Goal: Task Accomplishment & Management: Complete application form

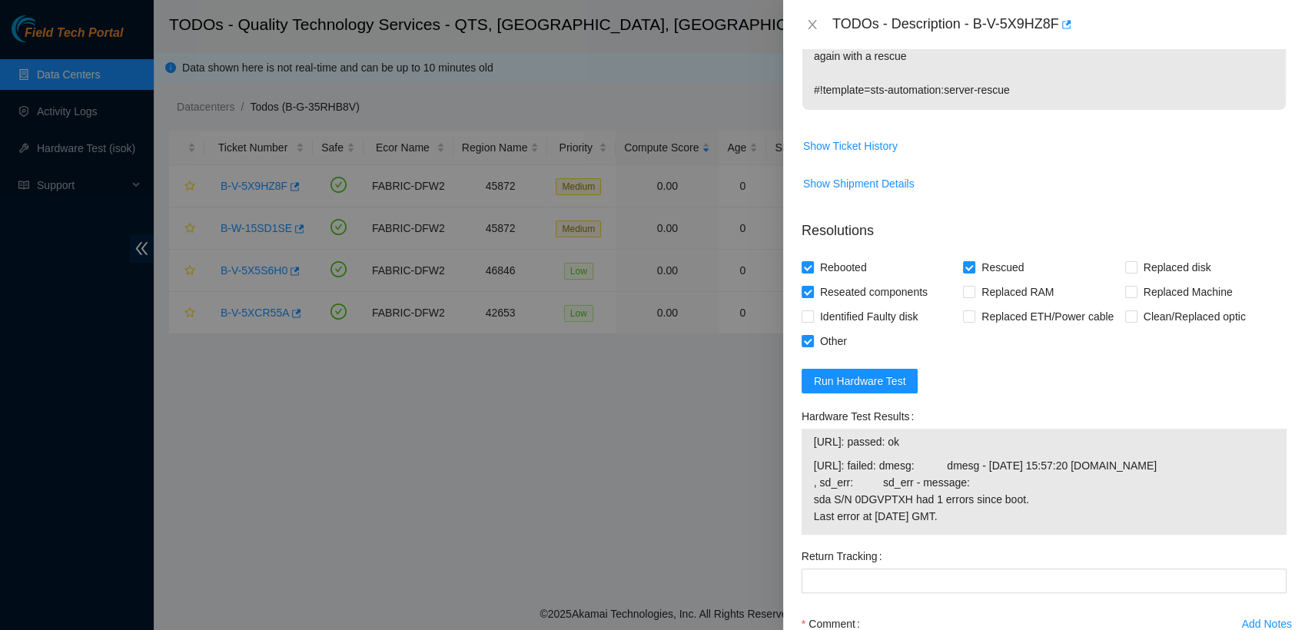
scroll to position [488, 0]
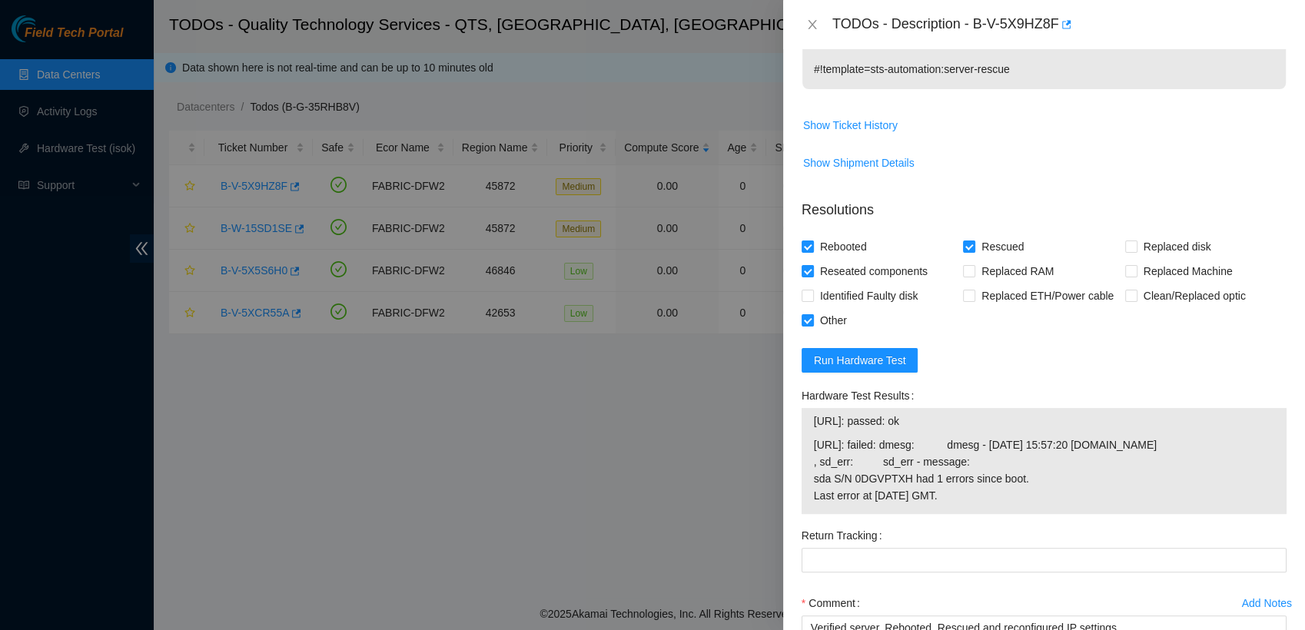
click at [723, 572] on div at bounding box center [652, 315] width 1305 height 630
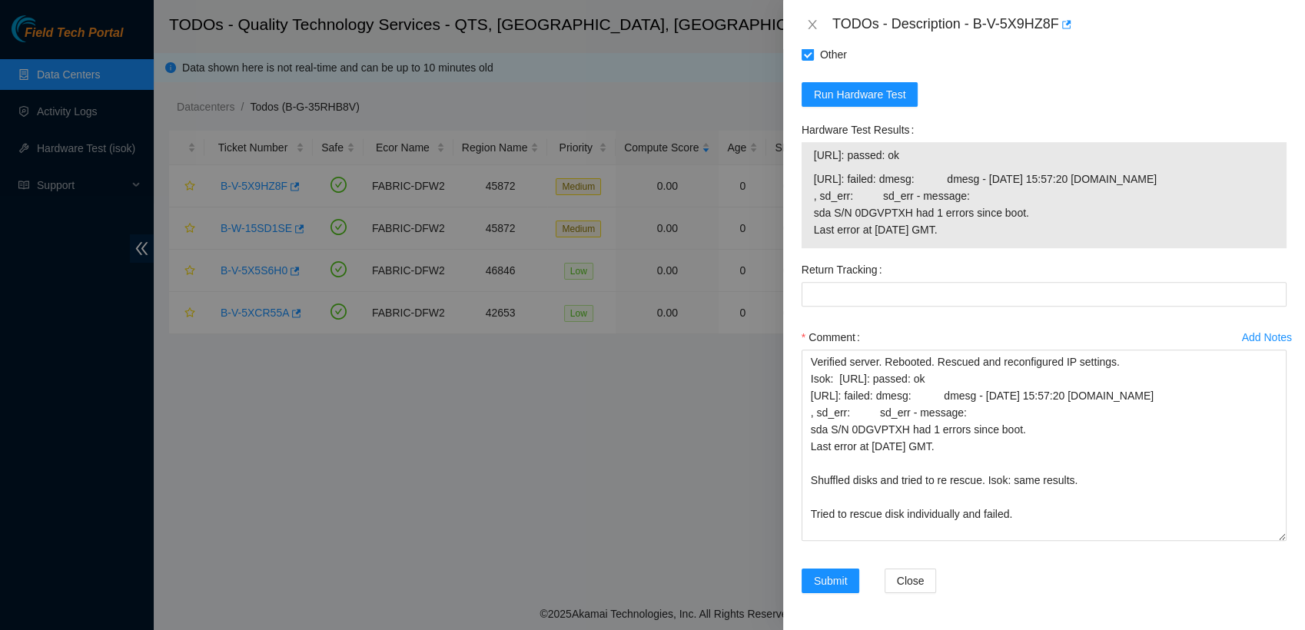
scroll to position [787, 0]
click at [1082, 8] on div "TODOs - Description - B-V-5X9HZ8F" at bounding box center [1044, 24] width 522 height 49
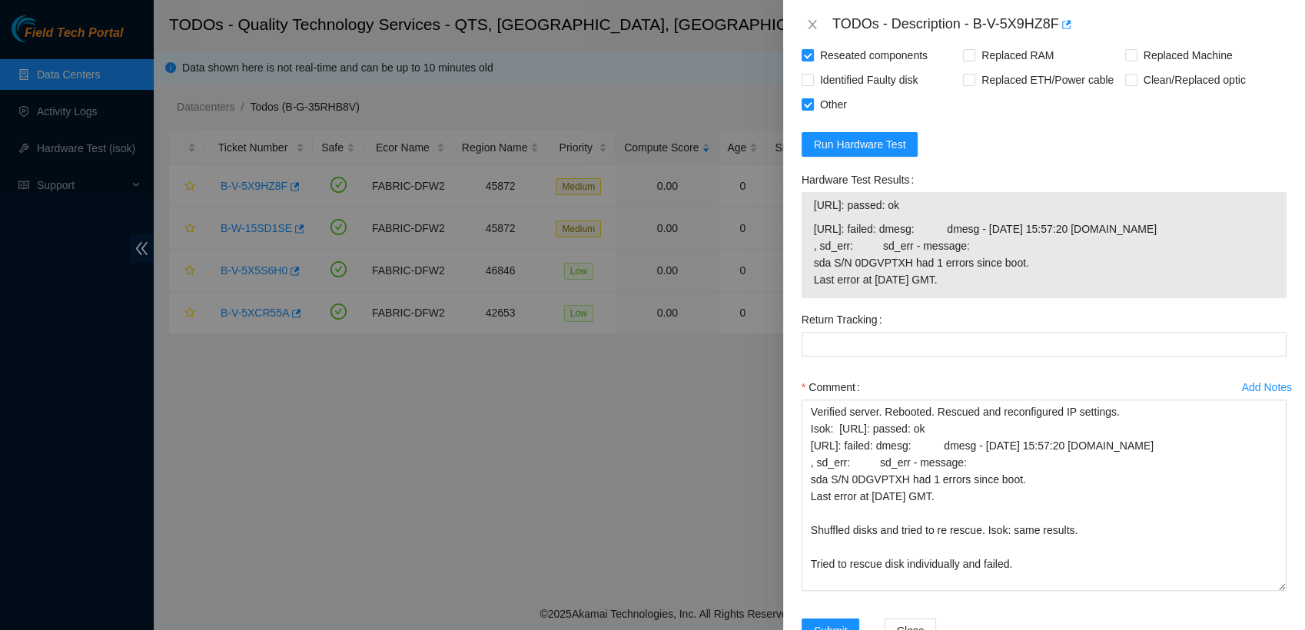
scroll to position [700, 0]
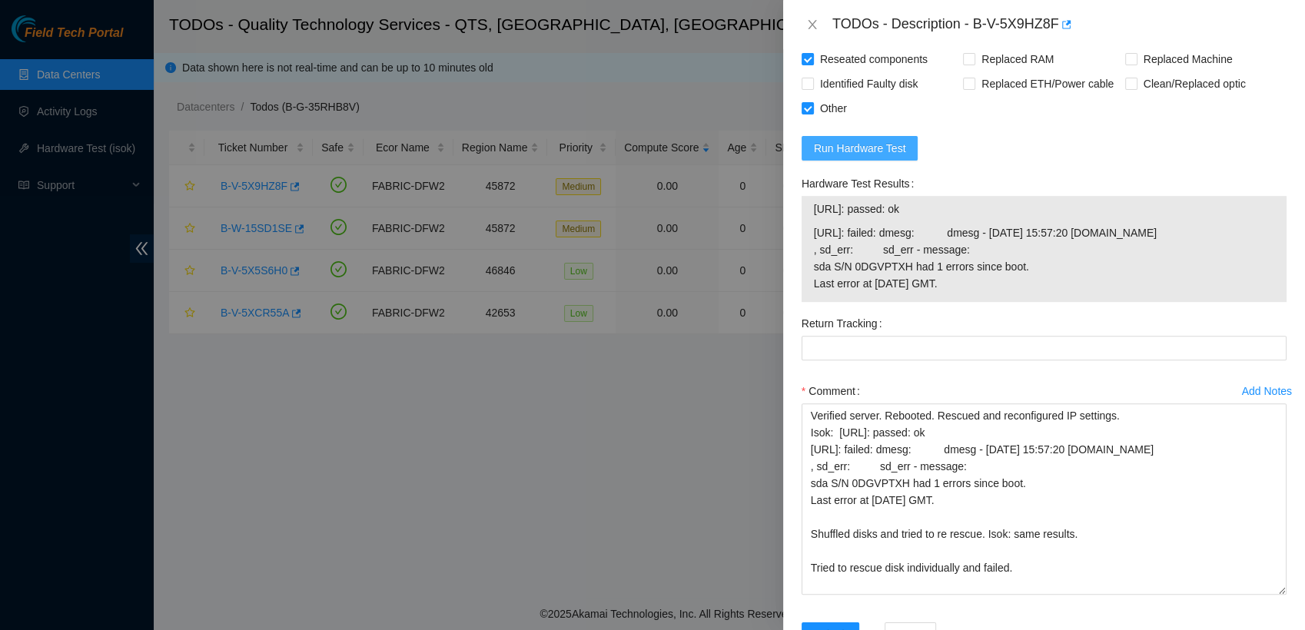
click at [905, 157] on button "Run Hardware Test" at bounding box center [860, 148] width 117 height 25
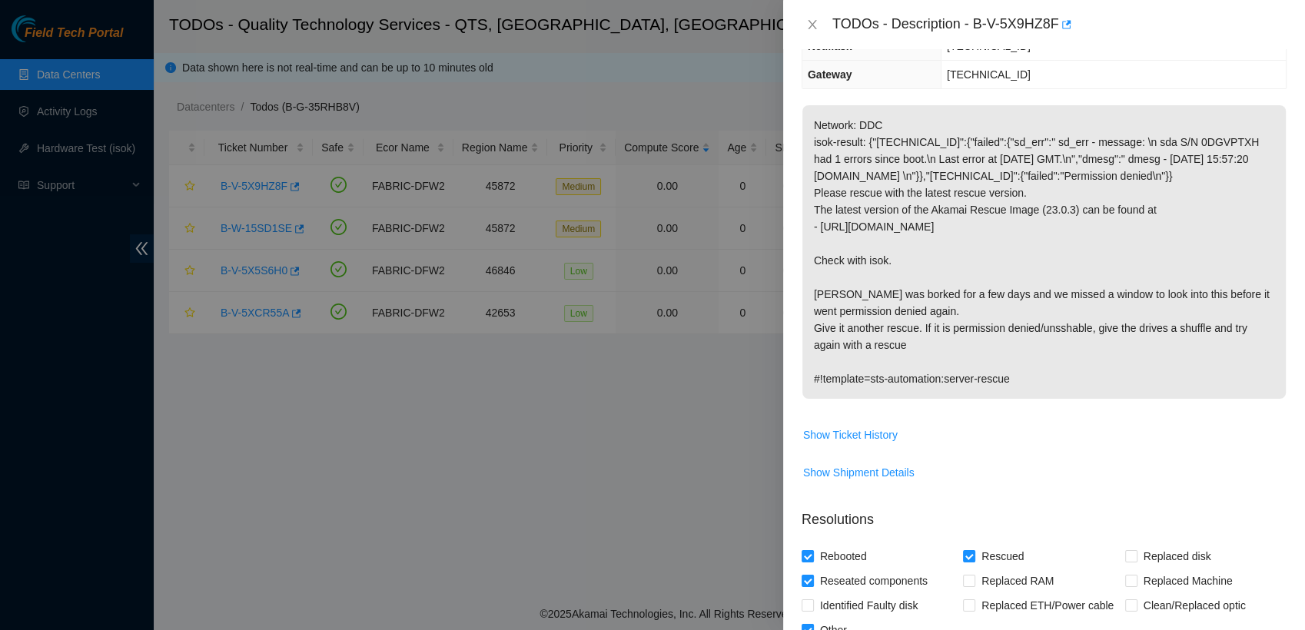
scroll to position [0, 0]
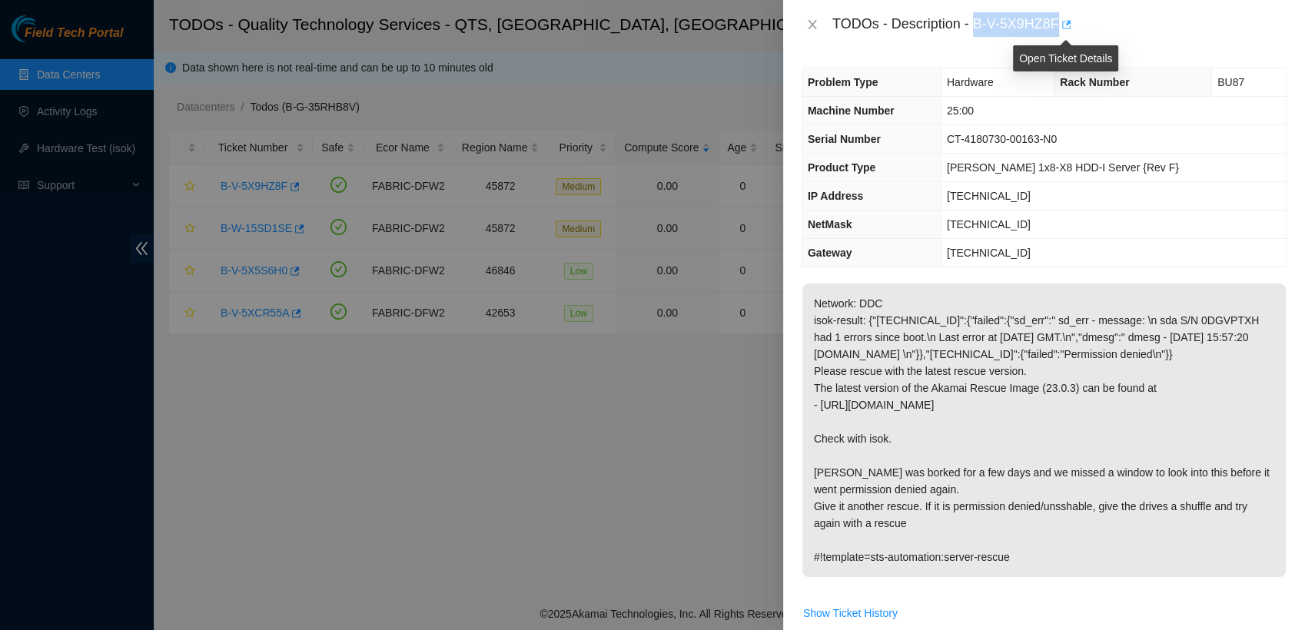
drag, startPoint x: 972, startPoint y: 25, endPoint x: 1059, endPoint y: 18, distance: 87.2
click at [1059, 18] on div "TODOs - Description - B-V-5X9HZ8F" at bounding box center [1060, 24] width 454 height 25
copy div "B-V-5X9HZ8F"
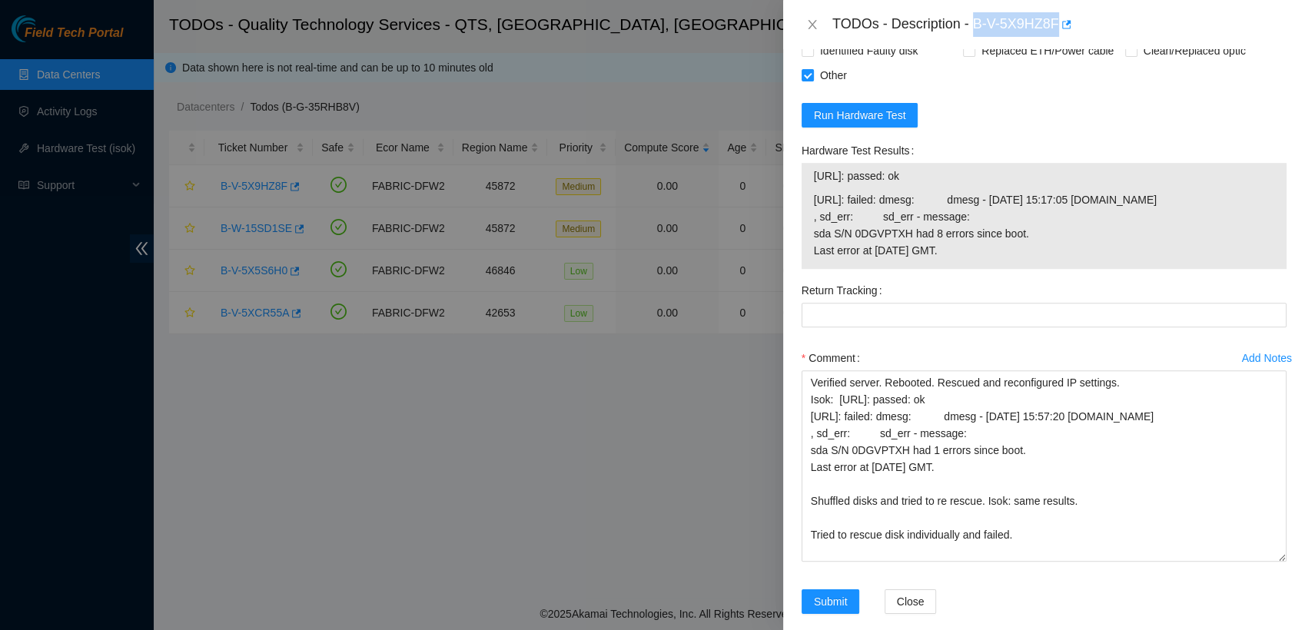
scroll to position [787, 0]
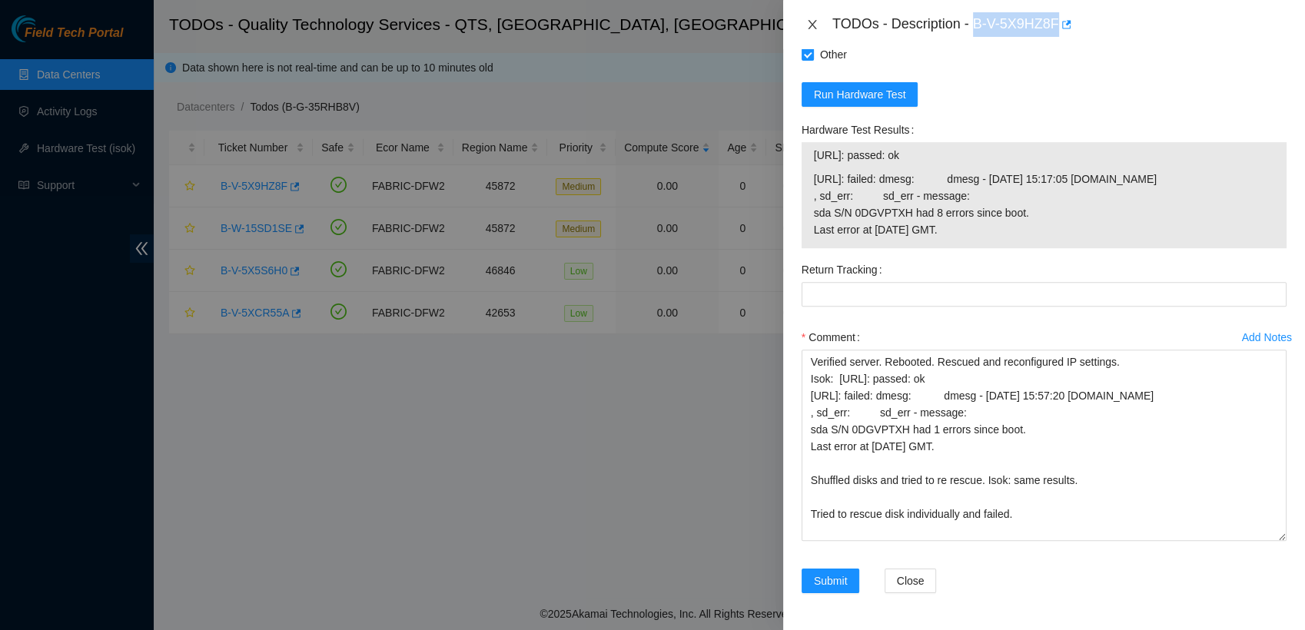
click at [812, 26] on icon "close" at bounding box center [812, 24] width 12 height 12
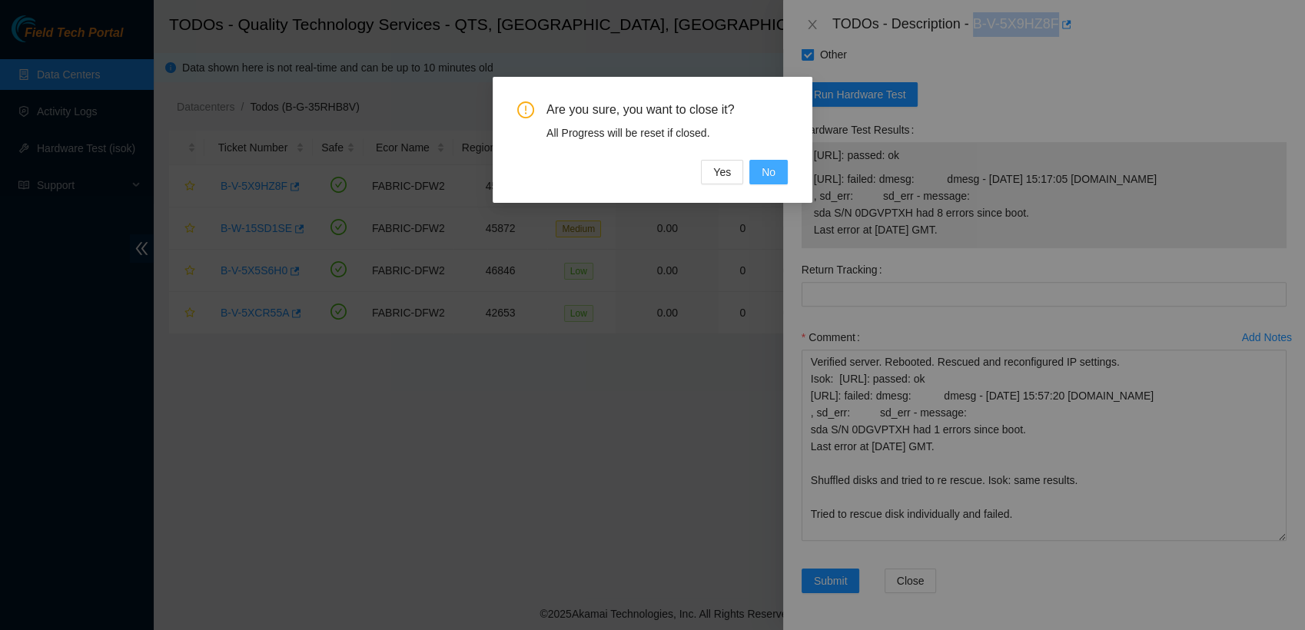
click at [775, 172] on span "No" at bounding box center [769, 172] width 14 height 17
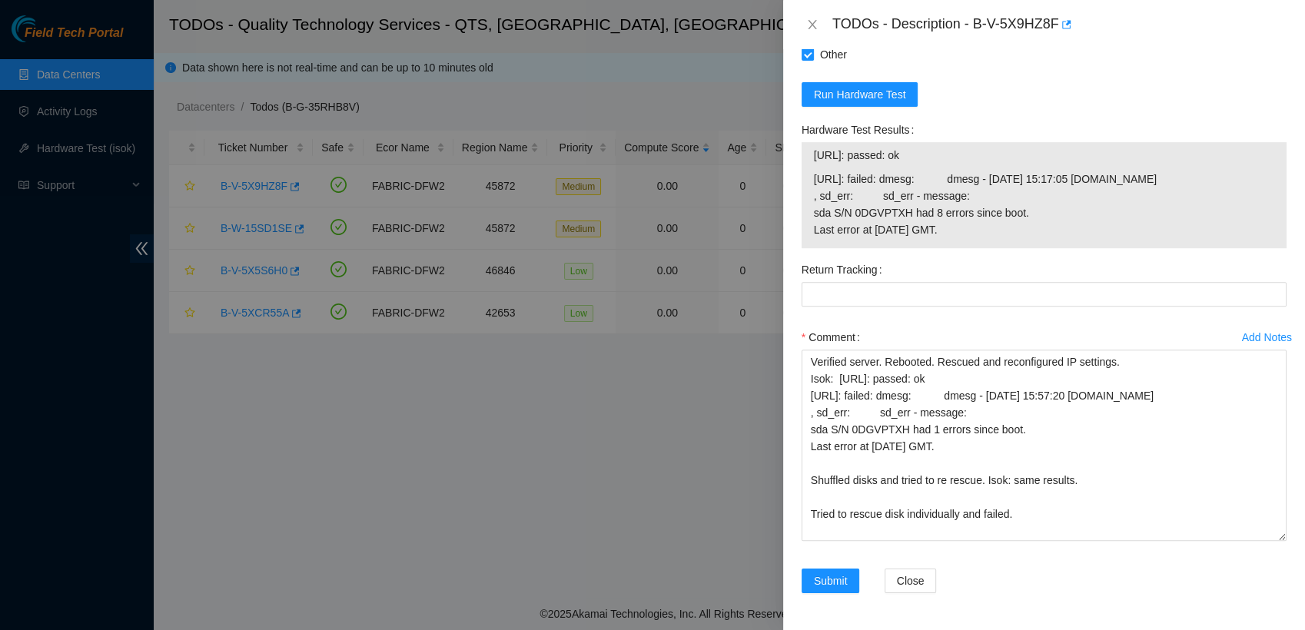
click at [1140, 271] on div "Return Tracking" at bounding box center [1044, 270] width 485 height 25
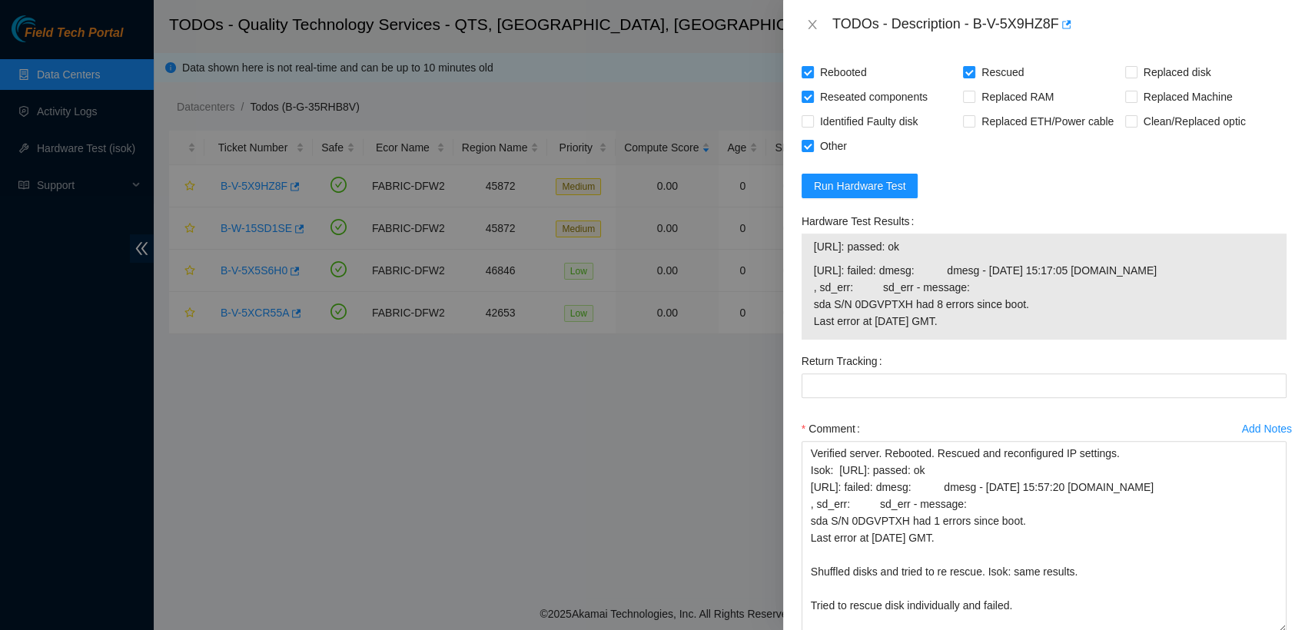
scroll to position [663, 0]
drag, startPoint x: 1042, startPoint y: 357, endPoint x: 812, endPoint y: 260, distance: 249.4
click at [813, 260] on tbody "23.33.140.52: passed: ok 23.33.140.53: failed: dmesg: dmesg - Oct 03 15:17:05 a…" at bounding box center [1044, 286] width 462 height 98
copy tbody "23.33.140.52: passed: ok 23.33.140.53: failed: dmesg: dmesg - Oct 03 15:17:05 a…"
click at [939, 9] on div "TODOs - Description - B-V-5X9HZ8F" at bounding box center [1044, 24] width 522 height 49
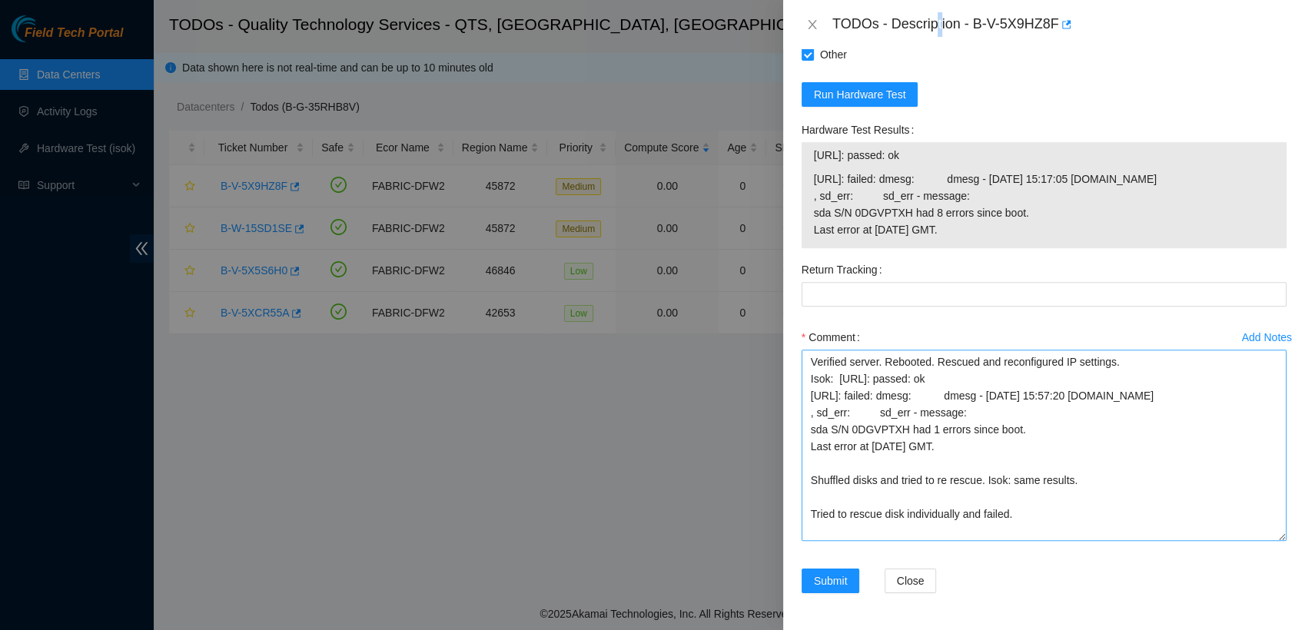
scroll to position [18, 0]
click at [721, 17] on div at bounding box center [652, 315] width 1305 height 630
drag, startPoint x: 1024, startPoint y: 512, endPoint x: 522, endPoint y: 144, distance: 622.6
click at [522, 144] on div "TODOs - Description - B-V-5X9HZ8F Problem Type Hardware Rack Number BU87 Machin…" at bounding box center [652, 315] width 1305 height 630
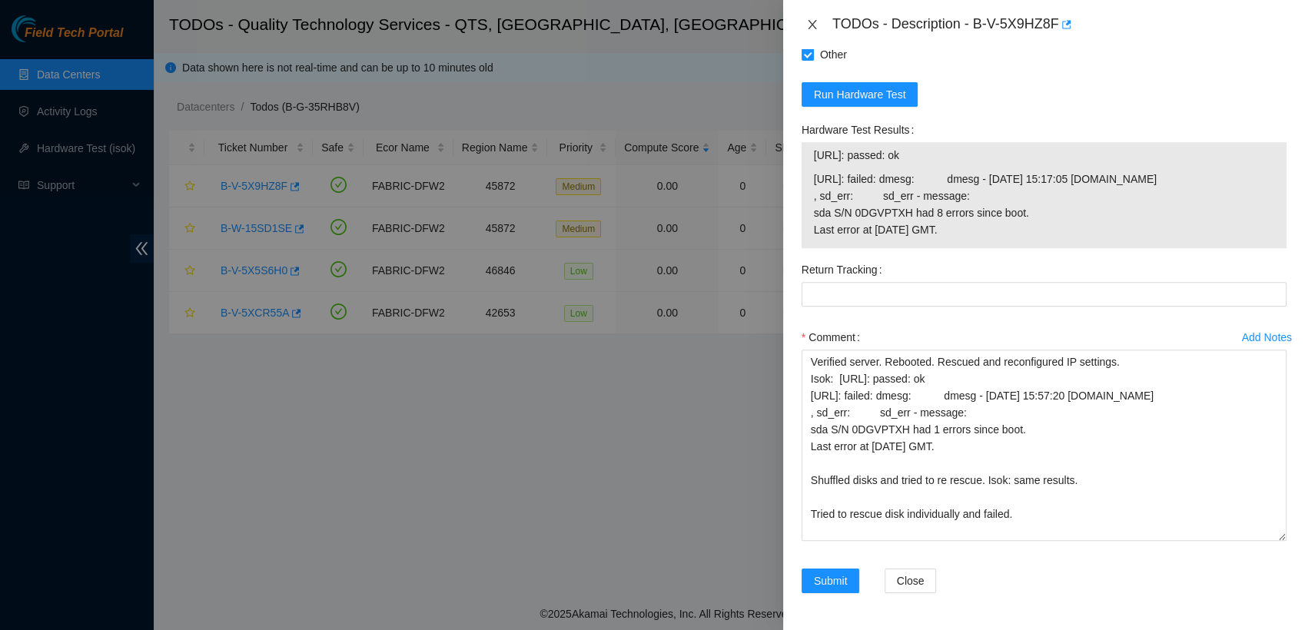
click at [816, 21] on icon "close" at bounding box center [812, 24] width 12 height 12
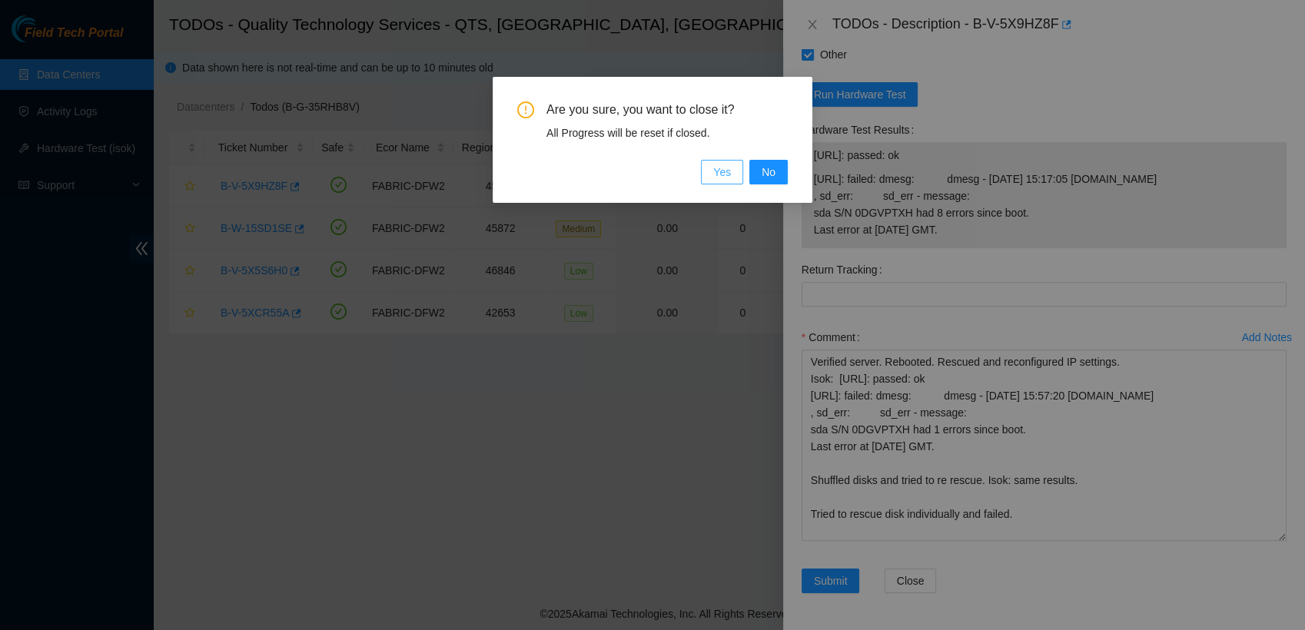
click at [726, 168] on span "Yes" at bounding box center [722, 172] width 18 height 17
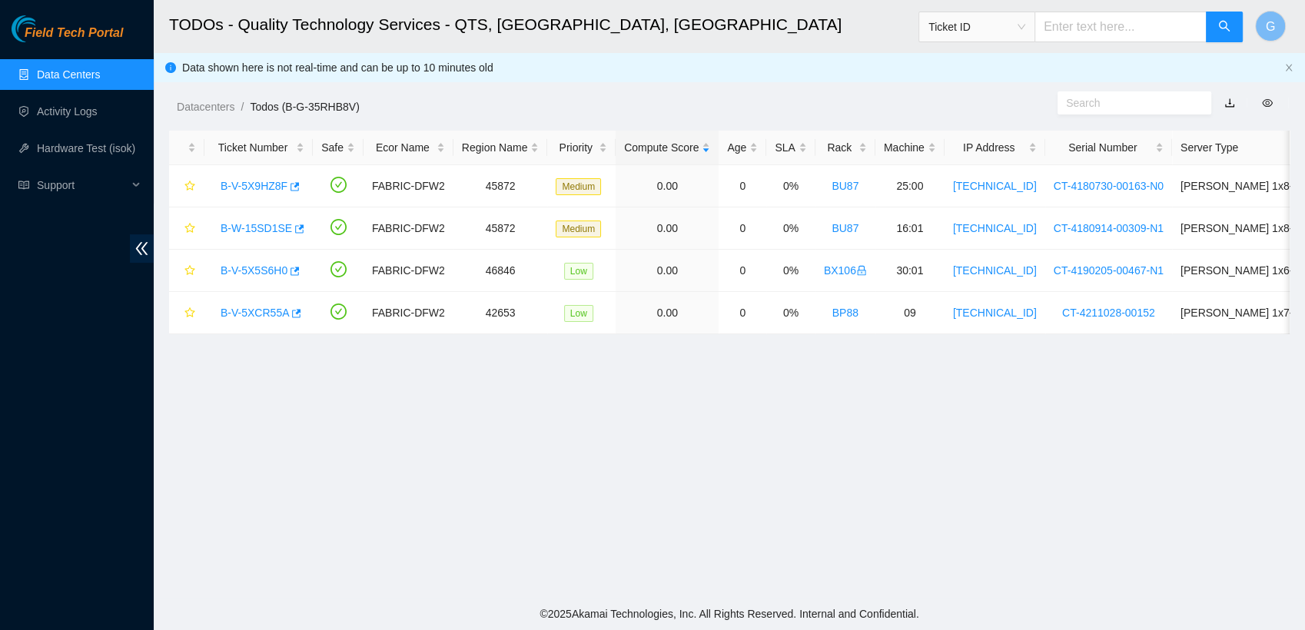
scroll to position [403, 0]
click at [265, 182] on link "B-V-5X9HZ8F" at bounding box center [254, 186] width 67 height 12
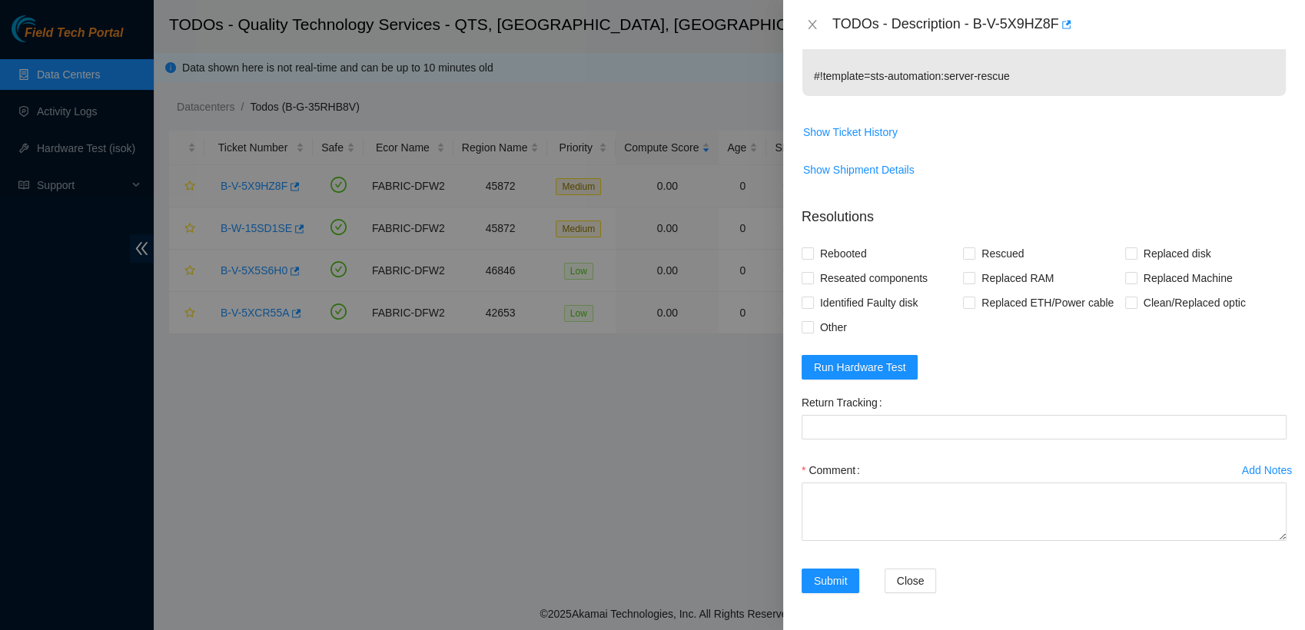
scroll to position [675, 0]
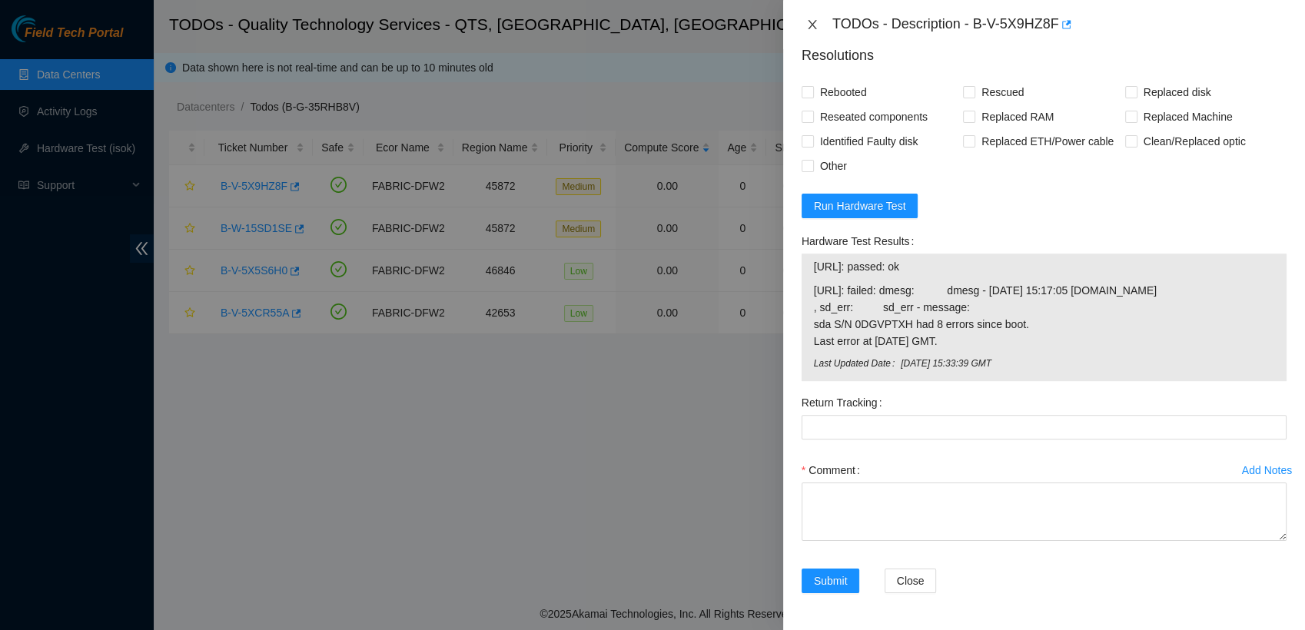
click at [806, 24] on icon "close" at bounding box center [812, 24] width 12 height 12
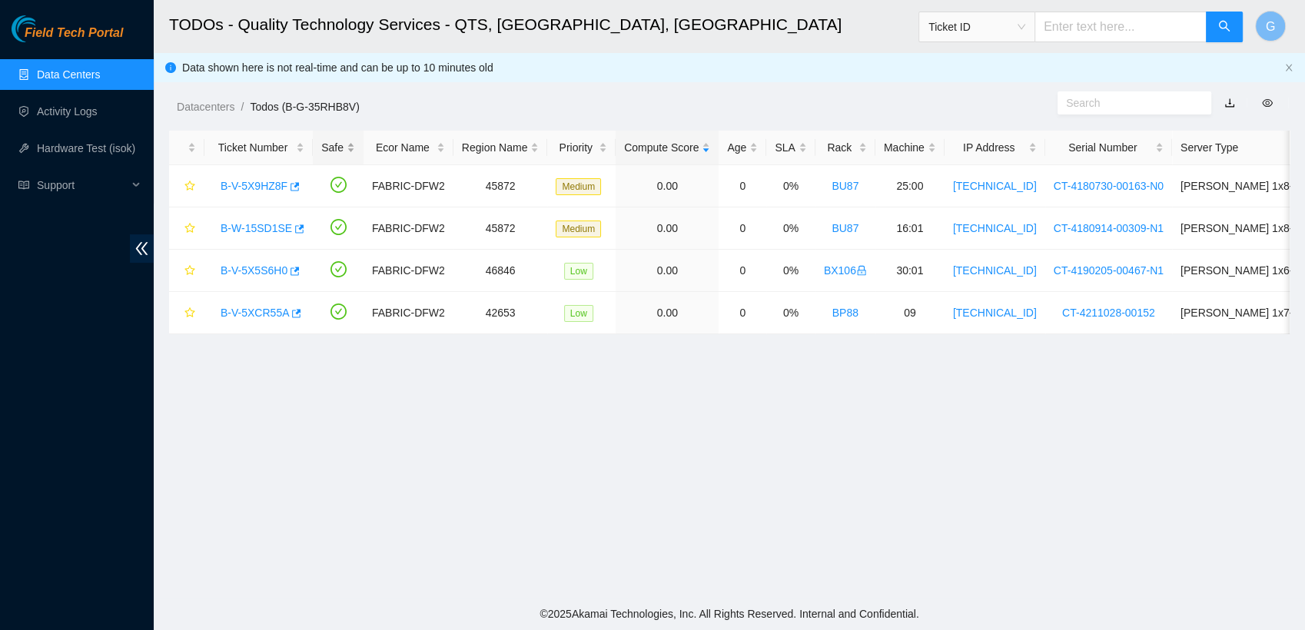
scroll to position [403, 0]
click at [244, 228] on link "B-W-15SD1SE" at bounding box center [256, 228] width 71 height 12
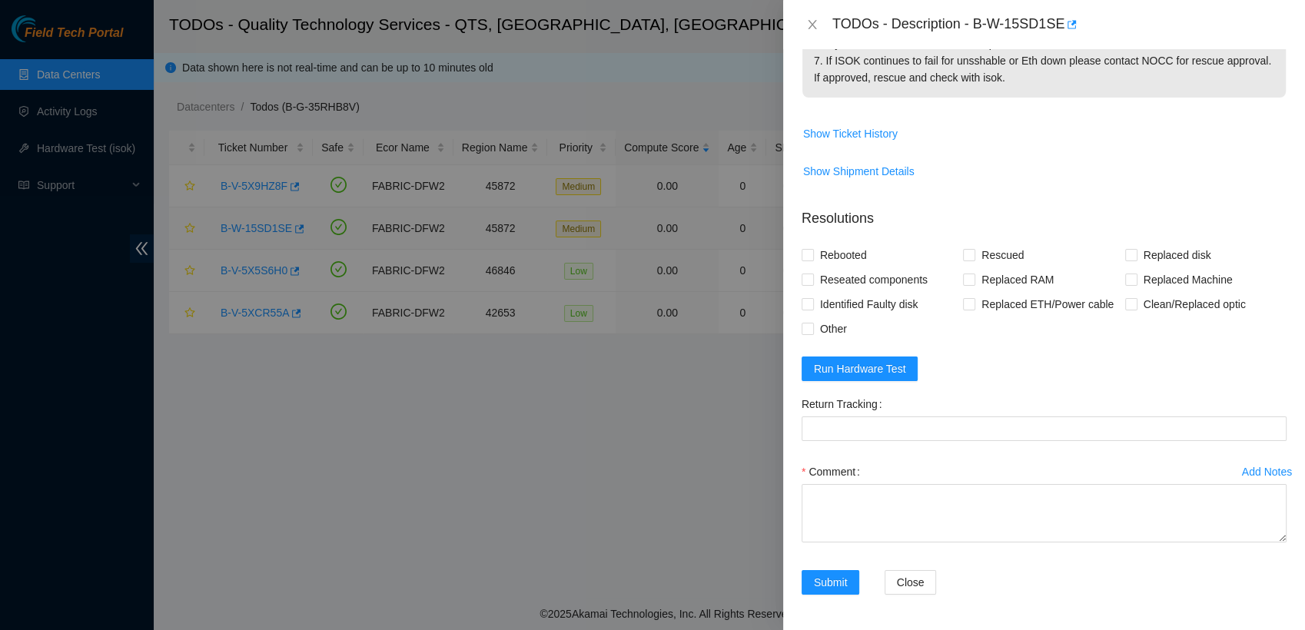
scroll to position [506, 0]
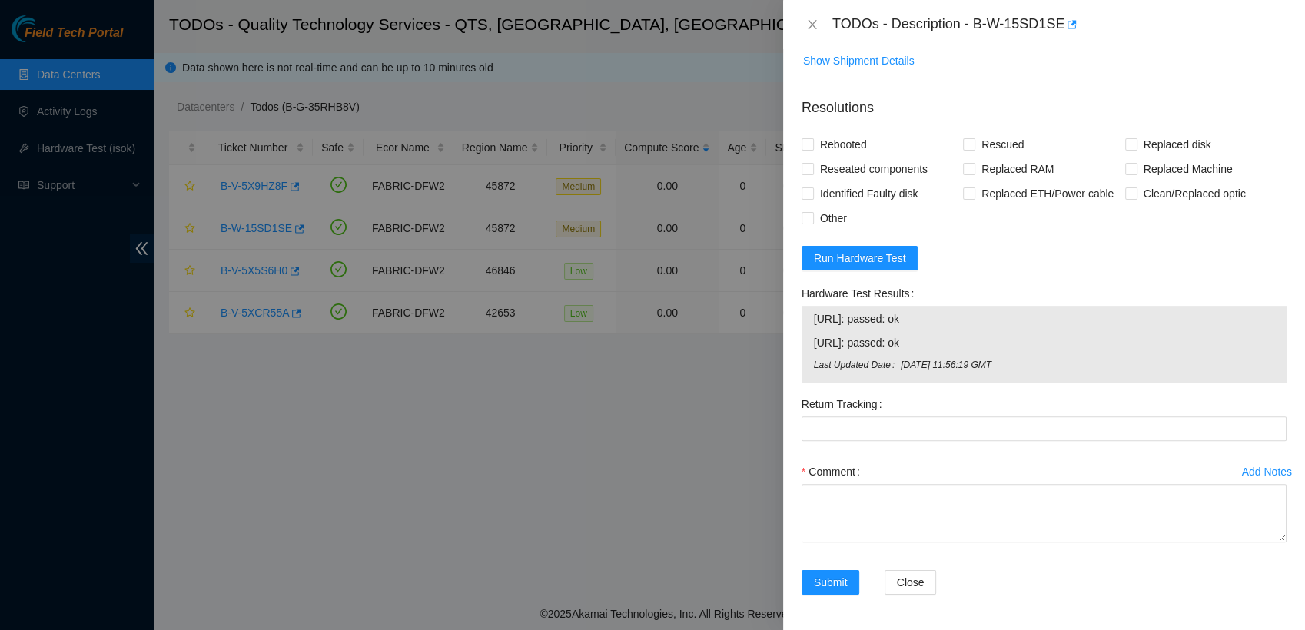
click at [575, 91] on div at bounding box center [652, 315] width 1305 height 630
click at [809, 22] on icon "close" at bounding box center [812, 24] width 12 height 12
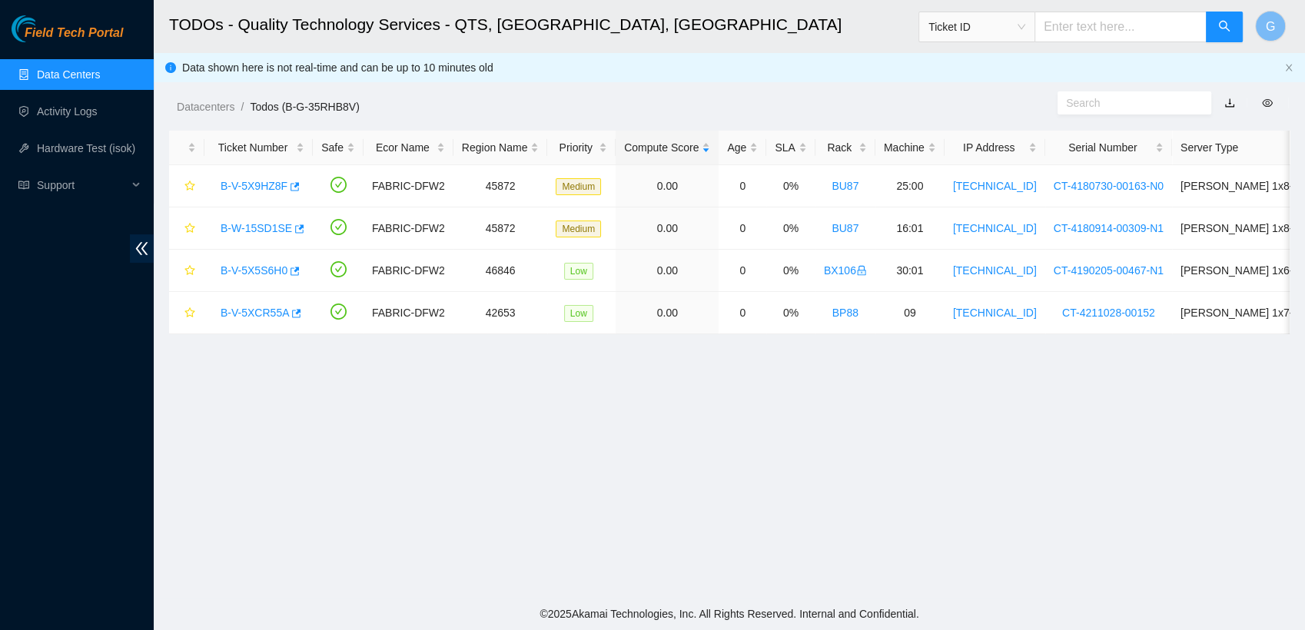
scroll to position [403, 0]
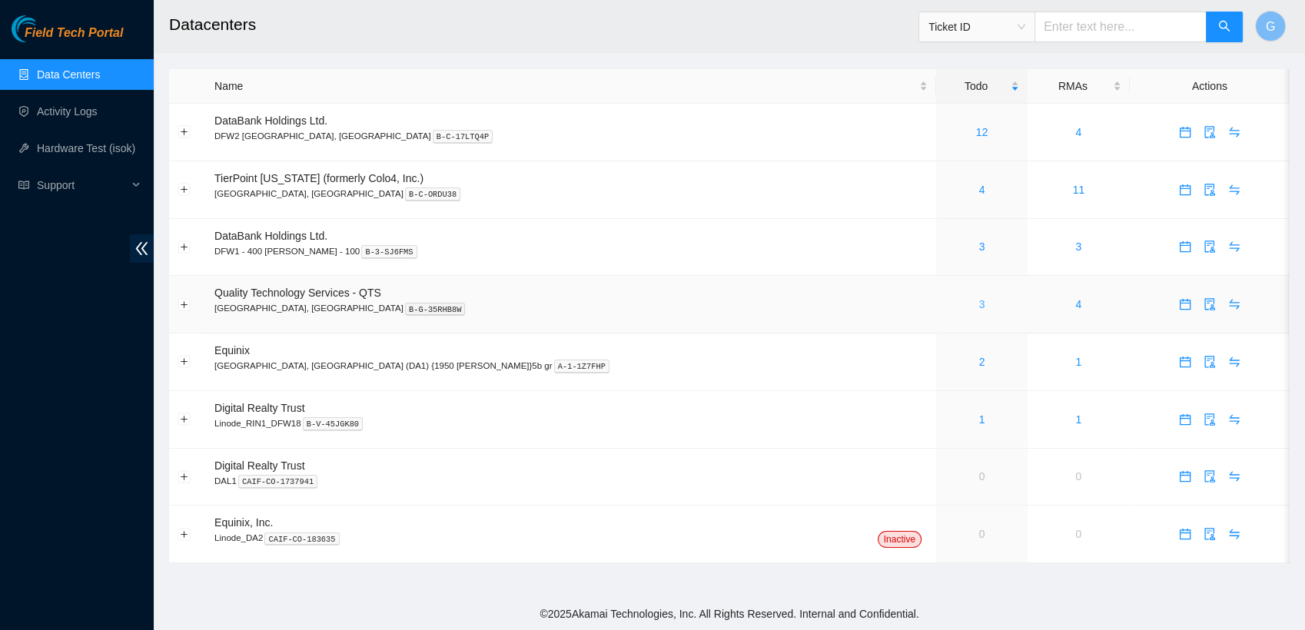
click at [979, 308] on link "3" at bounding box center [982, 304] width 6 height 12
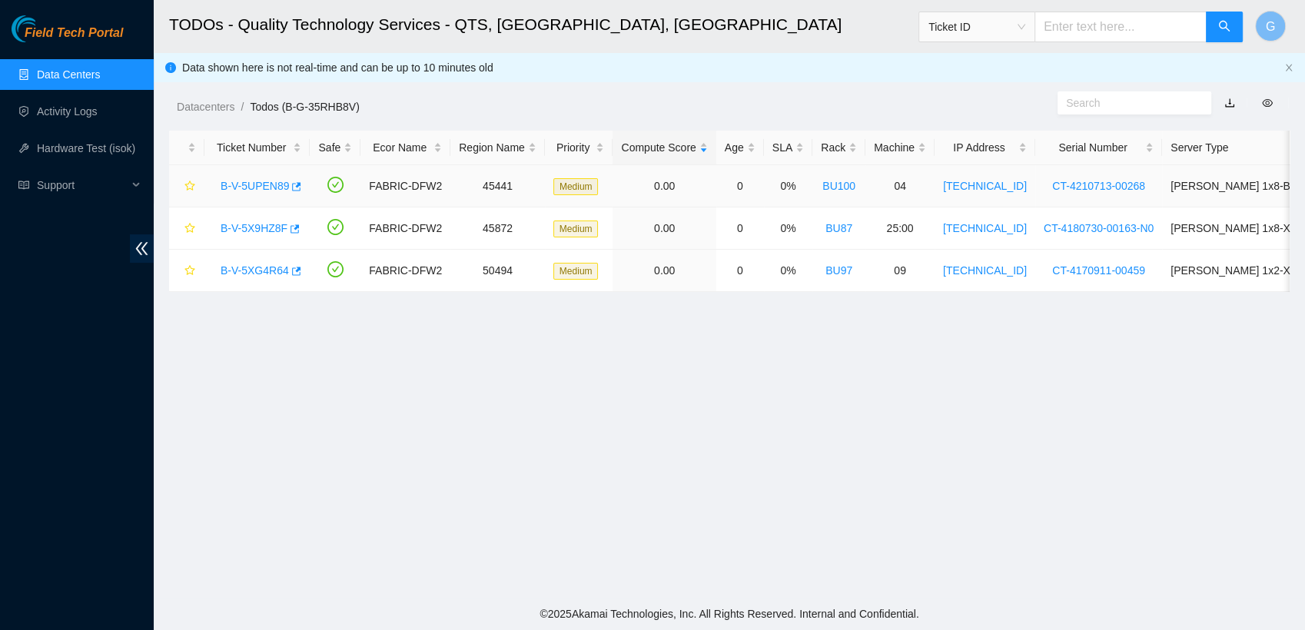
click at [261, 189] on link "B-V-5UPEN89" at bounding box center [255, 186] width 68 height 12
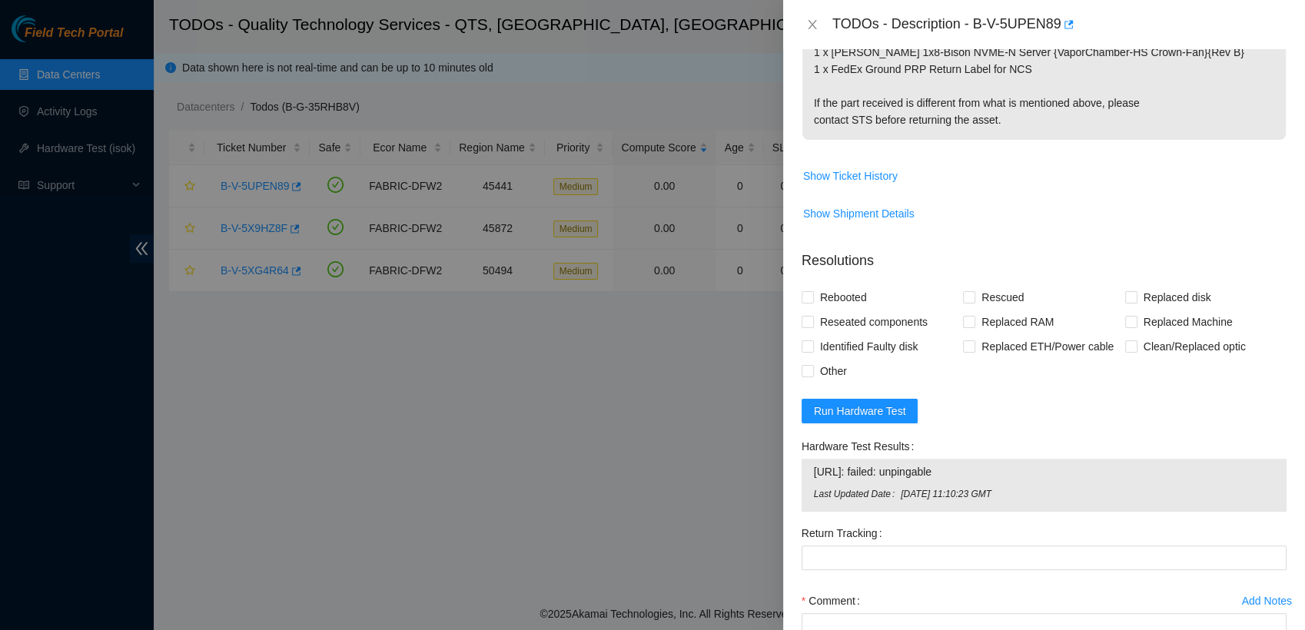
scroll to position [871, 0]
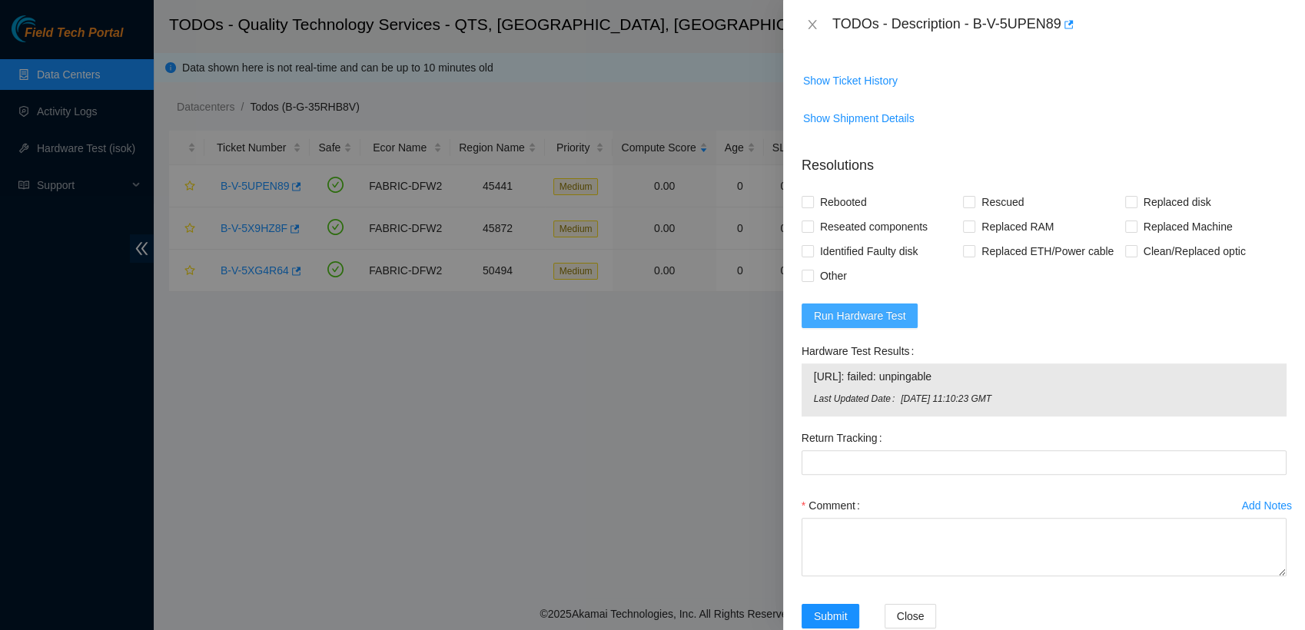
click at [861, 308] on span "Run Hardware Test" at bounding box center [860, 316] width 92 height 17
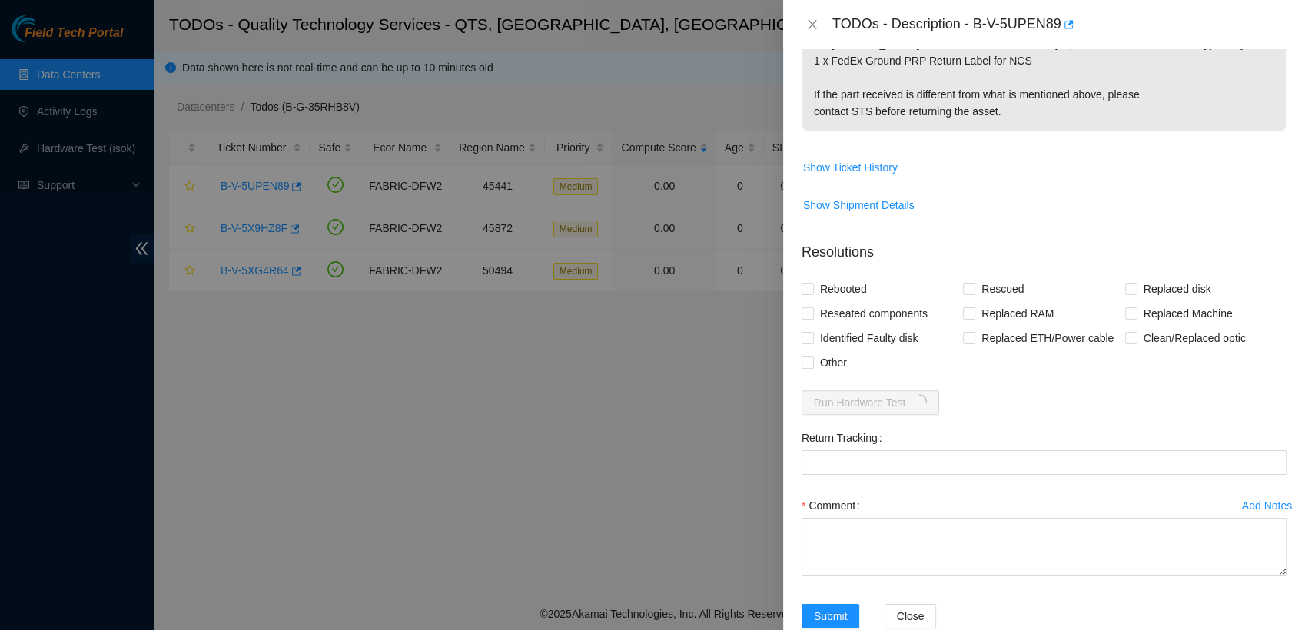
scroll to position [849, 0]
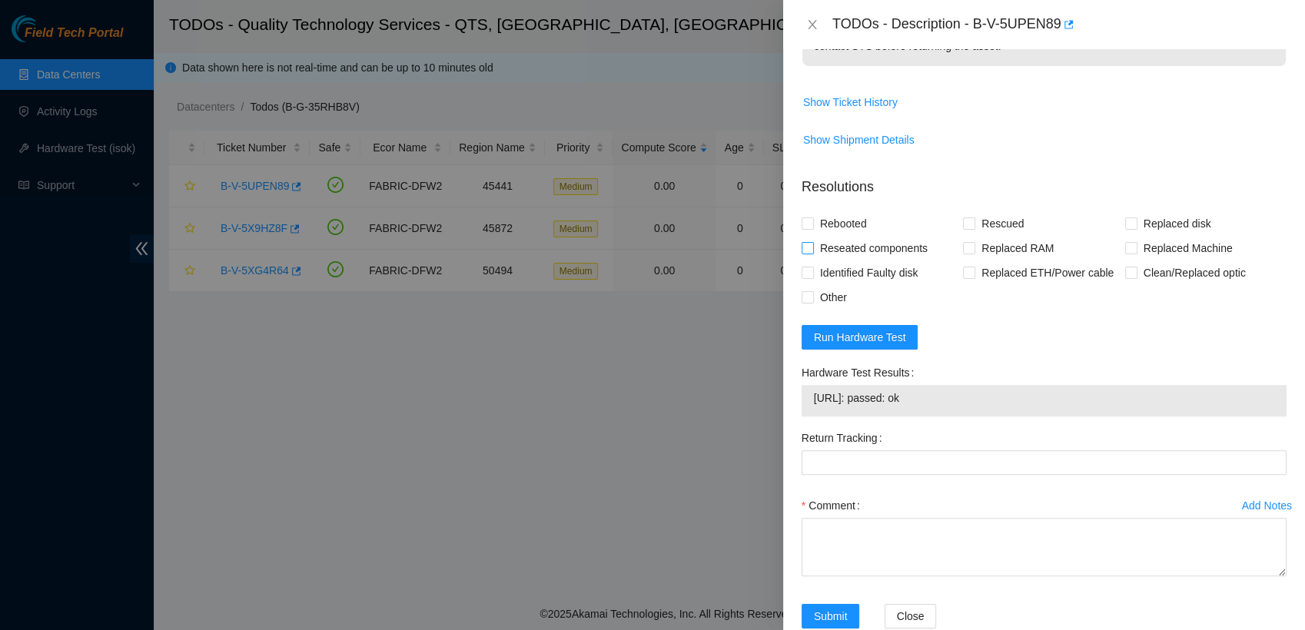
click at [806, 242] on span at bounding box center [808, 248] width 12 height 12
click at [806, 242] on input "Reseated components" at bounding box center [807, 247] width 11 height 11
checkbox input "true"
click at [1125, 242] on input "Replaced Machine" at bounding box center [1130, 247] width 11 height 11
checkbox input "true"
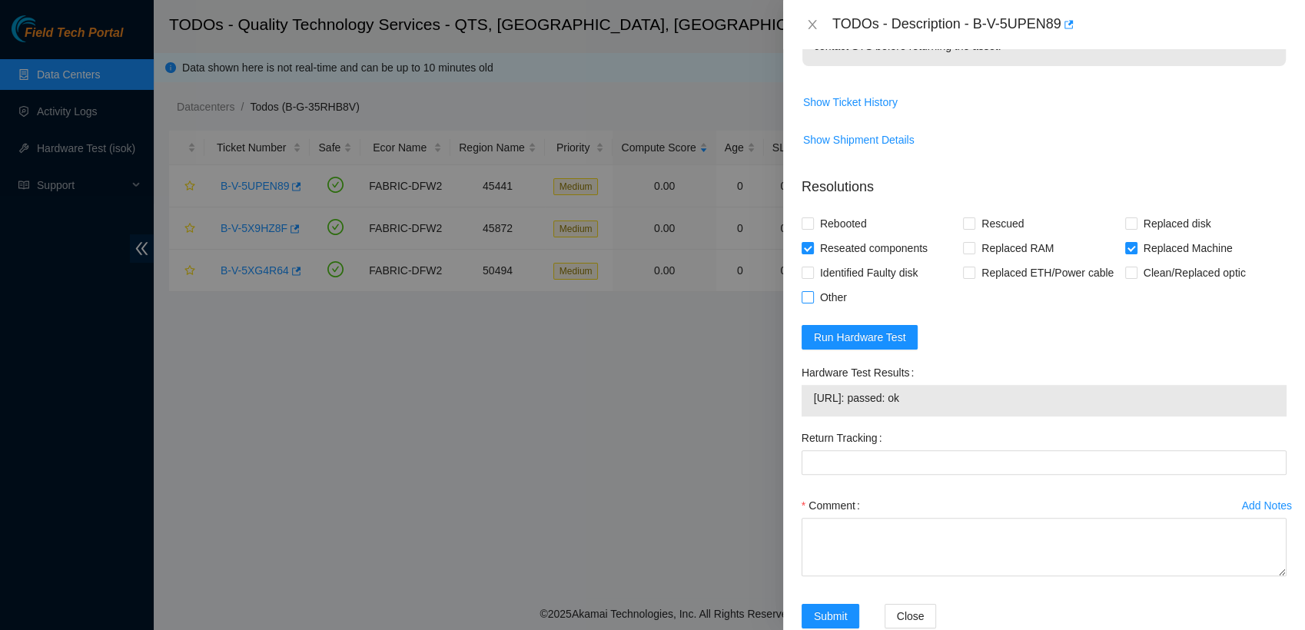
click at [809, 291] on input "Other" at bounding box center [807, 296] width 11 height 11
checkbox input "true"
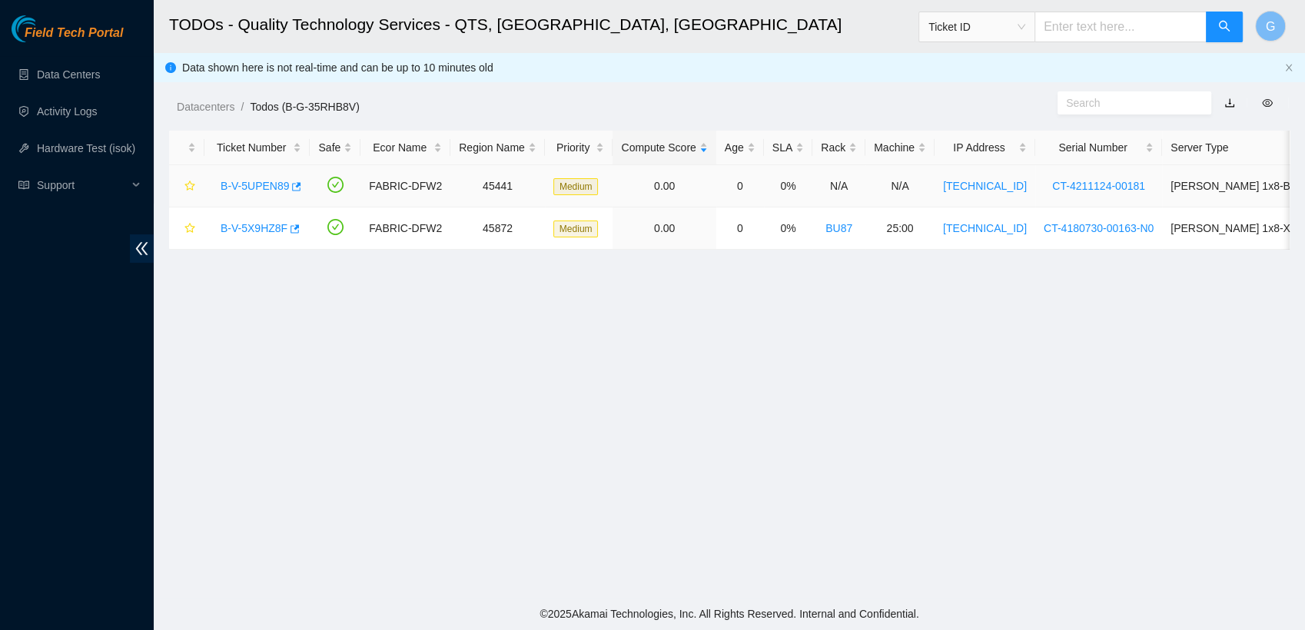
click at [269, 188] on link "B-V-5UPEN89" at bounding box center [255, 186] width 68 height 12
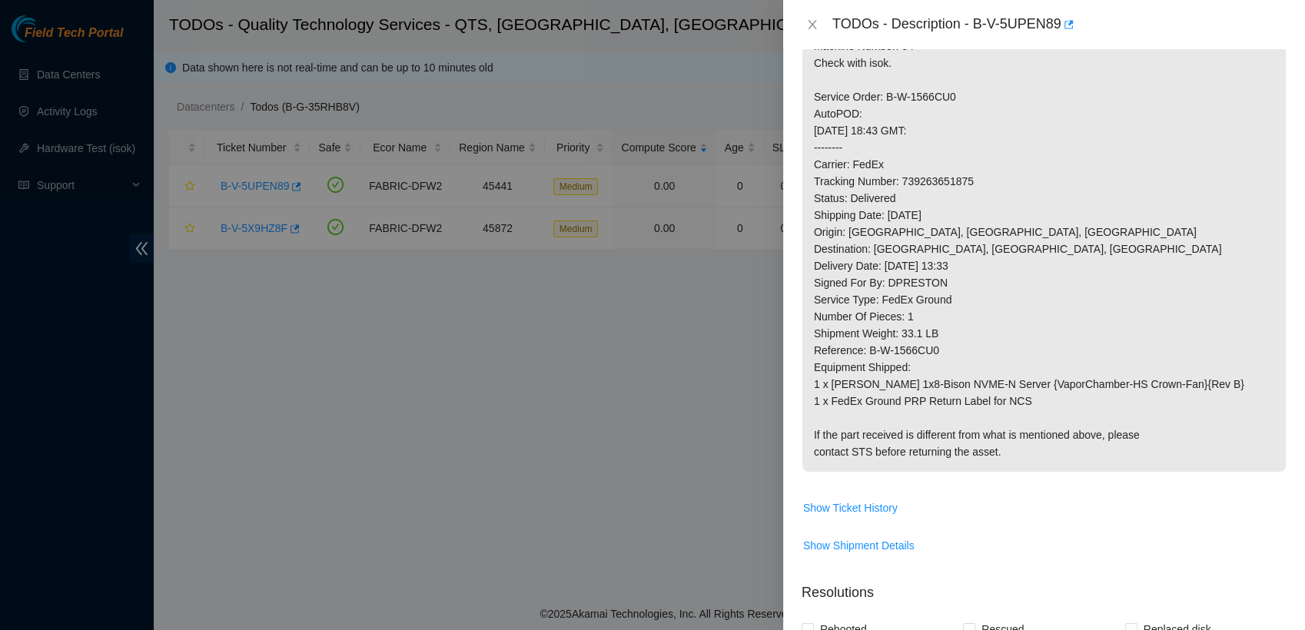
scroll to position [597, 0]
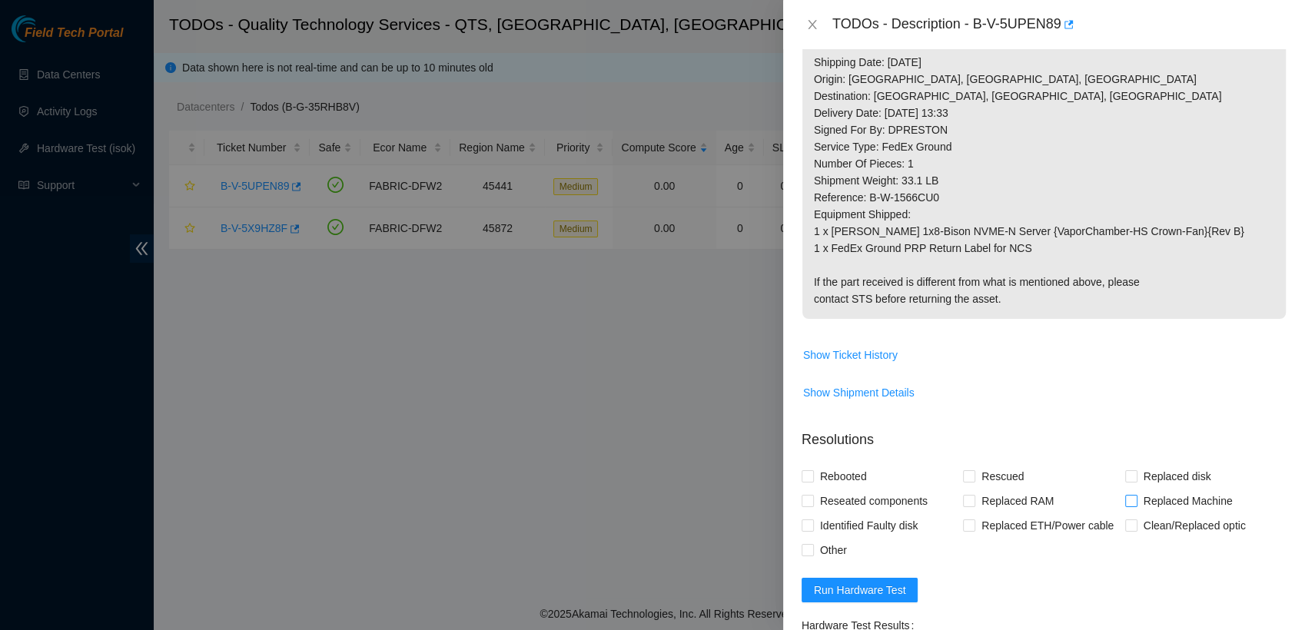
click at [1125, 495] on input "Replaced Machine" at bounding box center [1130, 500] width 11 height 11
checkbox input "true"
click at [812, 470] on input "Rebooted" at bounding box center [807, 475] width 11 height 11
checkbox input "true"
click at [812, 544] on span at bounding box center [808, 550] width 12 height 12
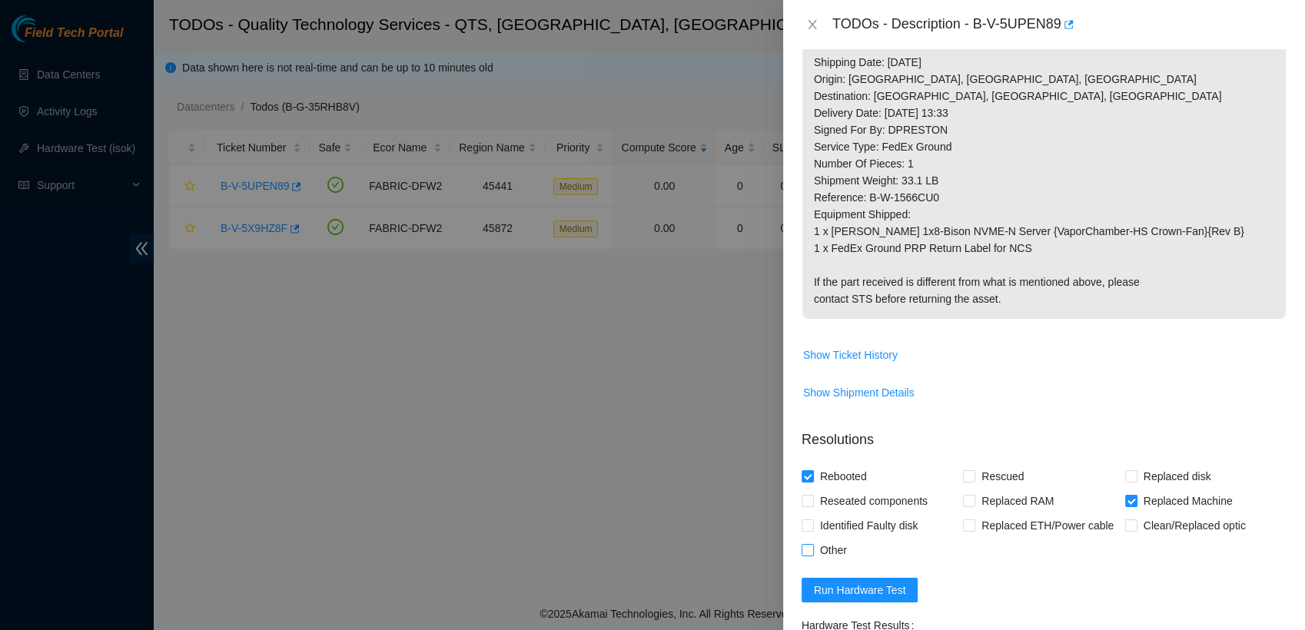
click at [812, 544] on input "Other" at bounding box center [807, 549] width 11 height 11
checkbox input "true"
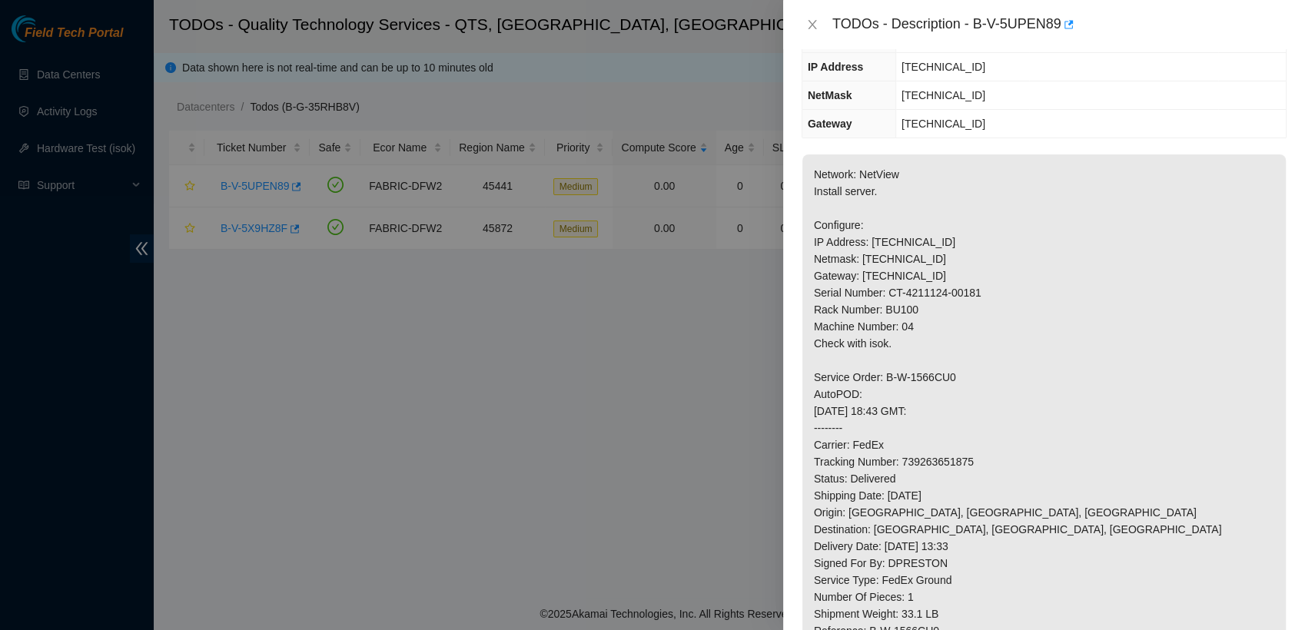
scroll to position [154, 0]
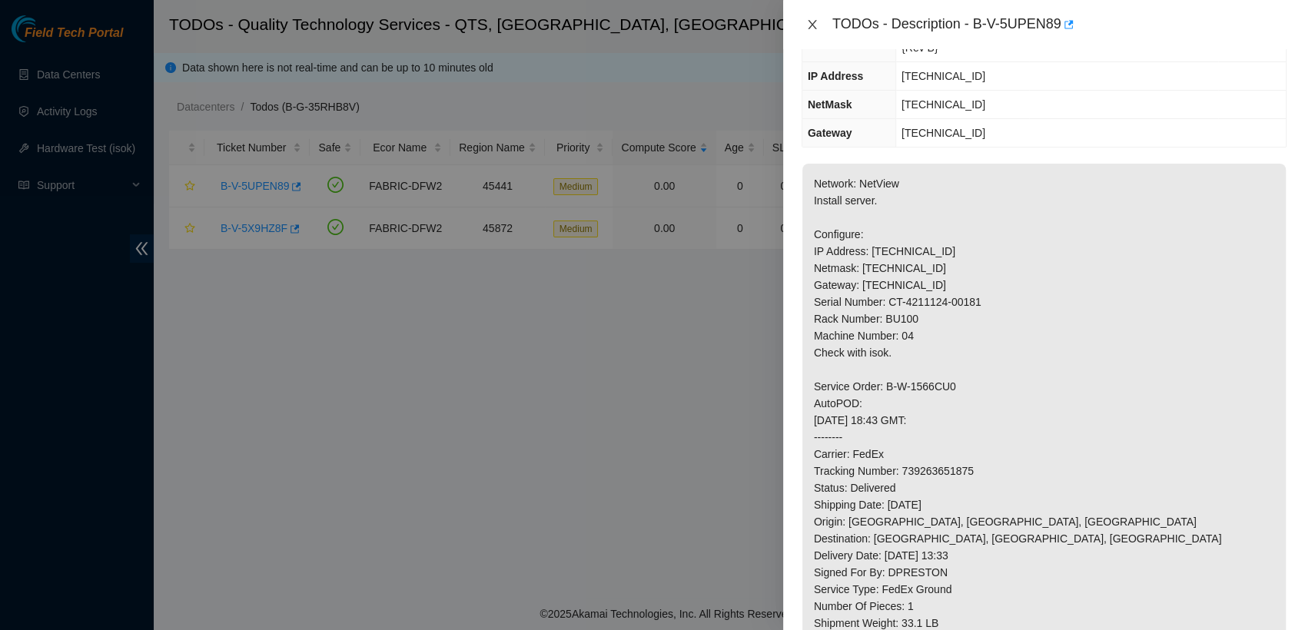
click at [806, 25] on icon "close" at bounding box center [812, 24] width 12 height 12
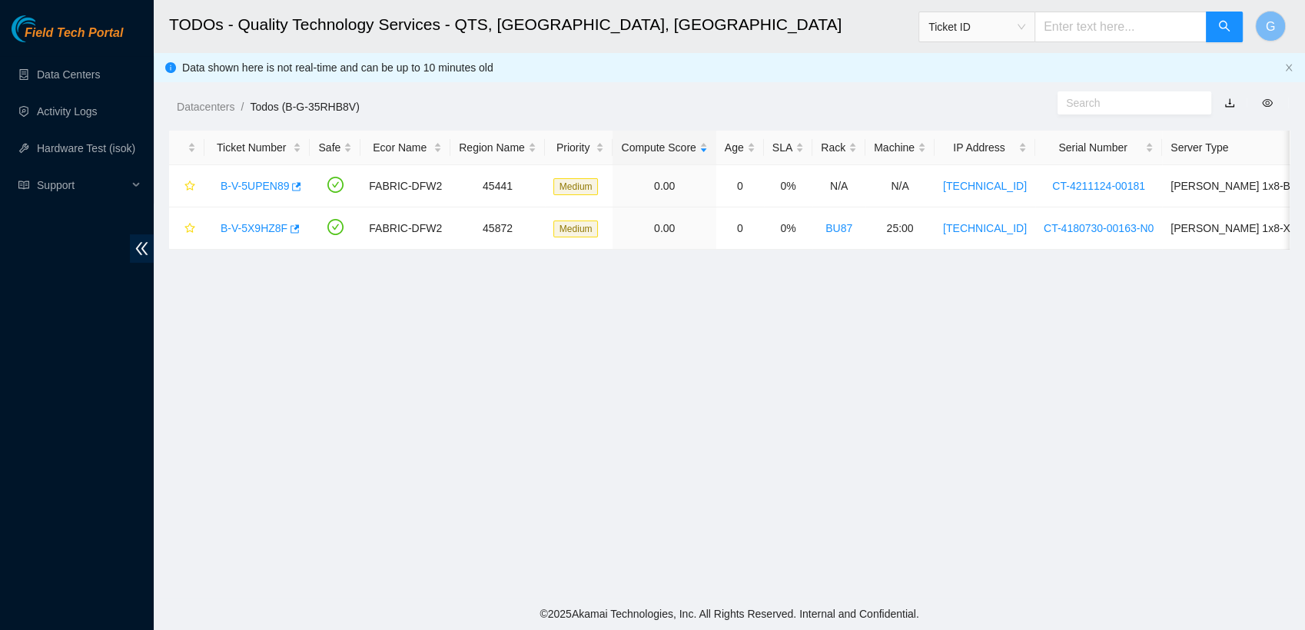
scroll to position [221, 0]
click at [264, 224] on link "B-V-5X9HZ8F" at bounding box center [254, 228] width 67 height 12
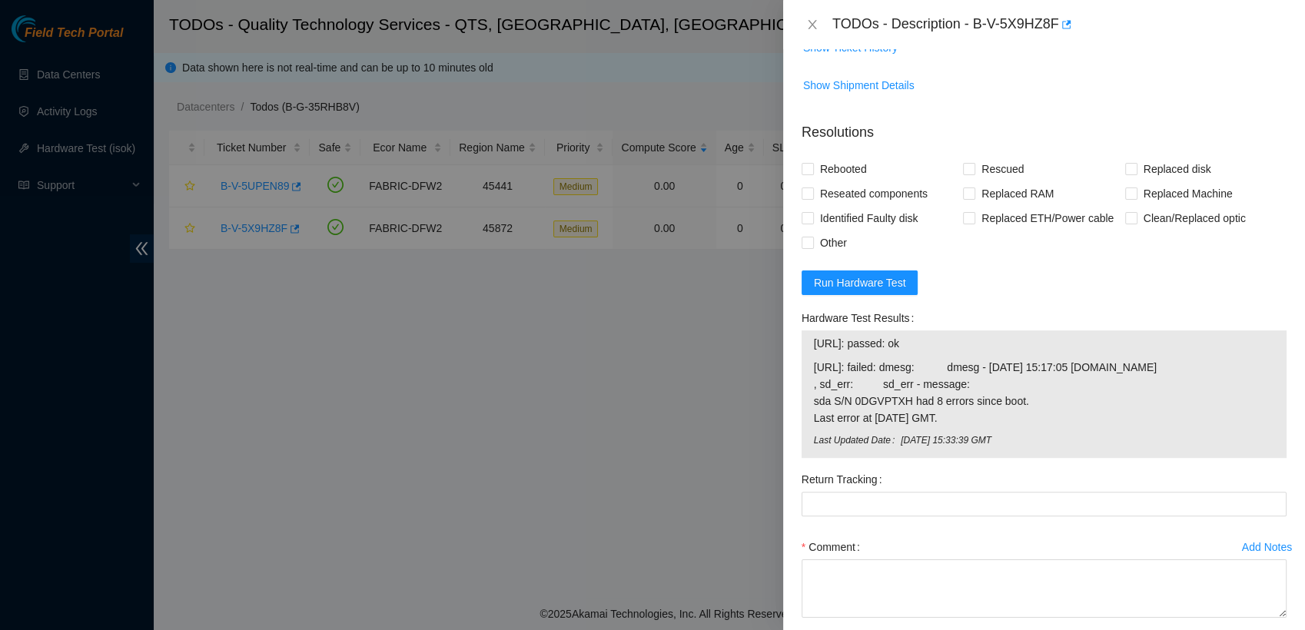
scroll to position [0, 0]
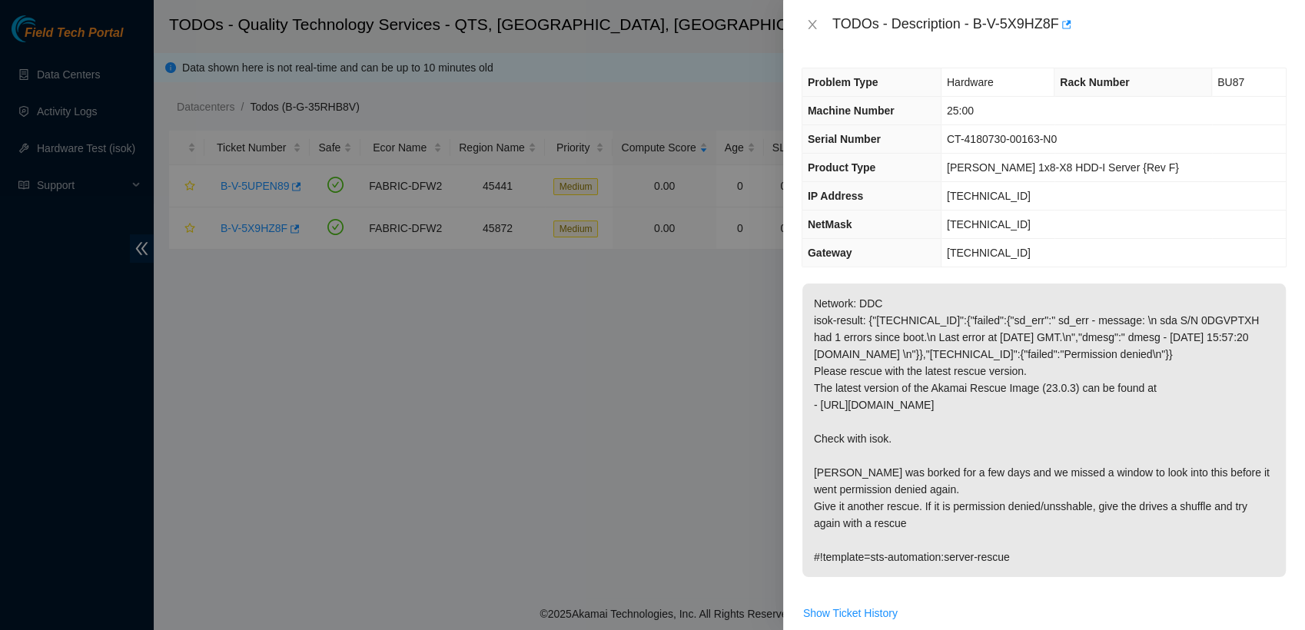
click at [673, 555] on div at bounding box center [652, 315] width 1305 height 630
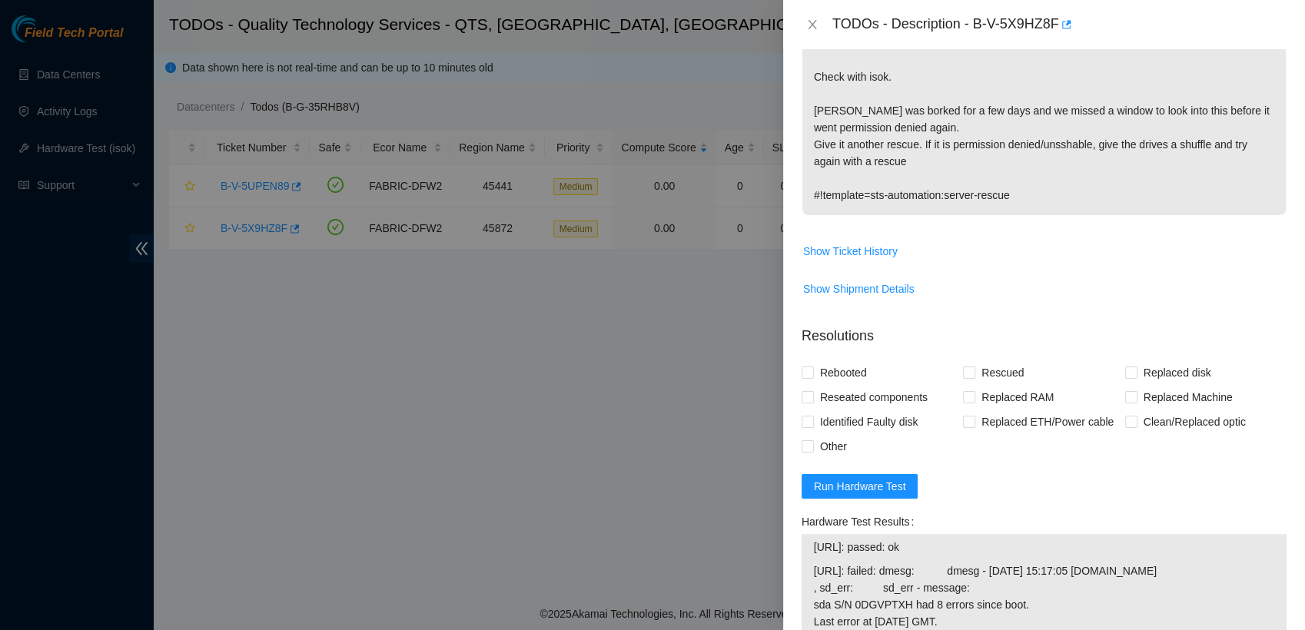
scroll to position [386, 0]
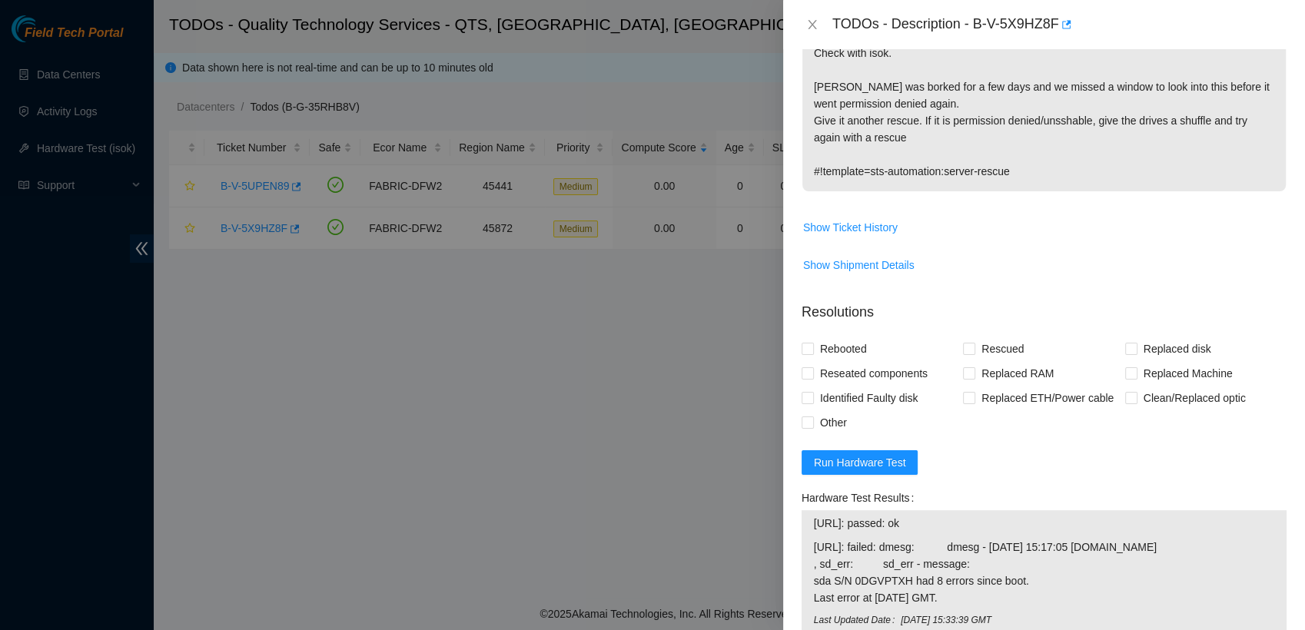
click at [1125, 15] on div "TODOs - Description - B-V-5X9HZ8F" at bounding box center [1060, 24] width 454 height 25
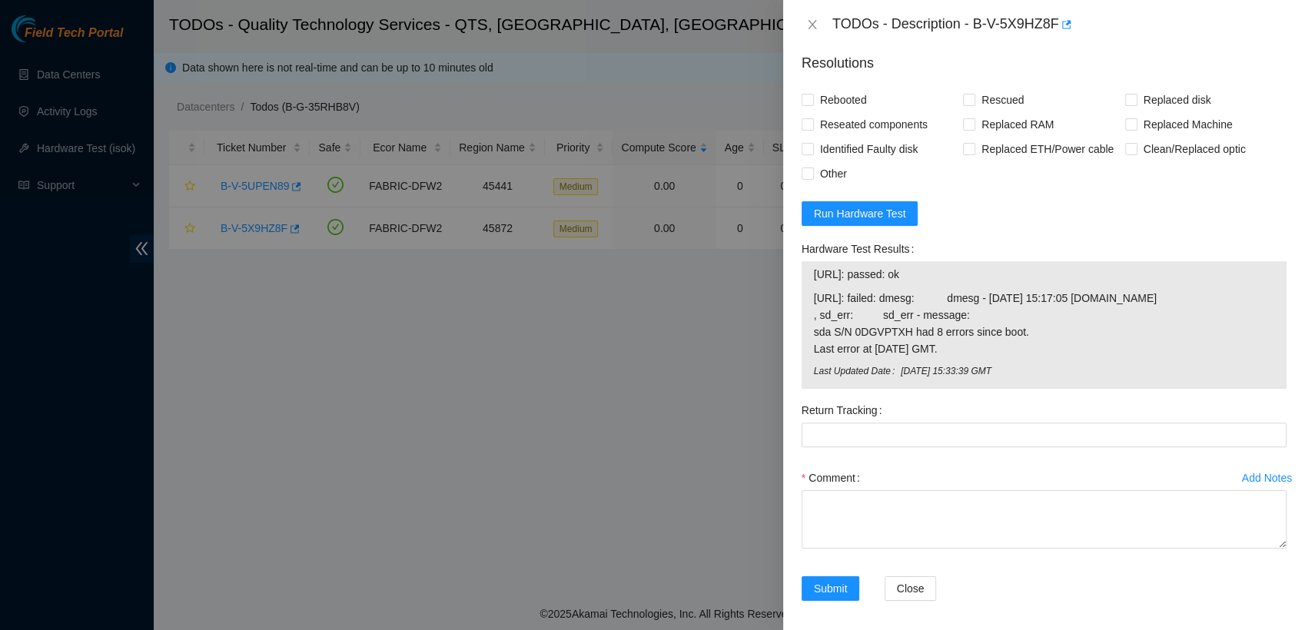
scroll to position [636, 0]
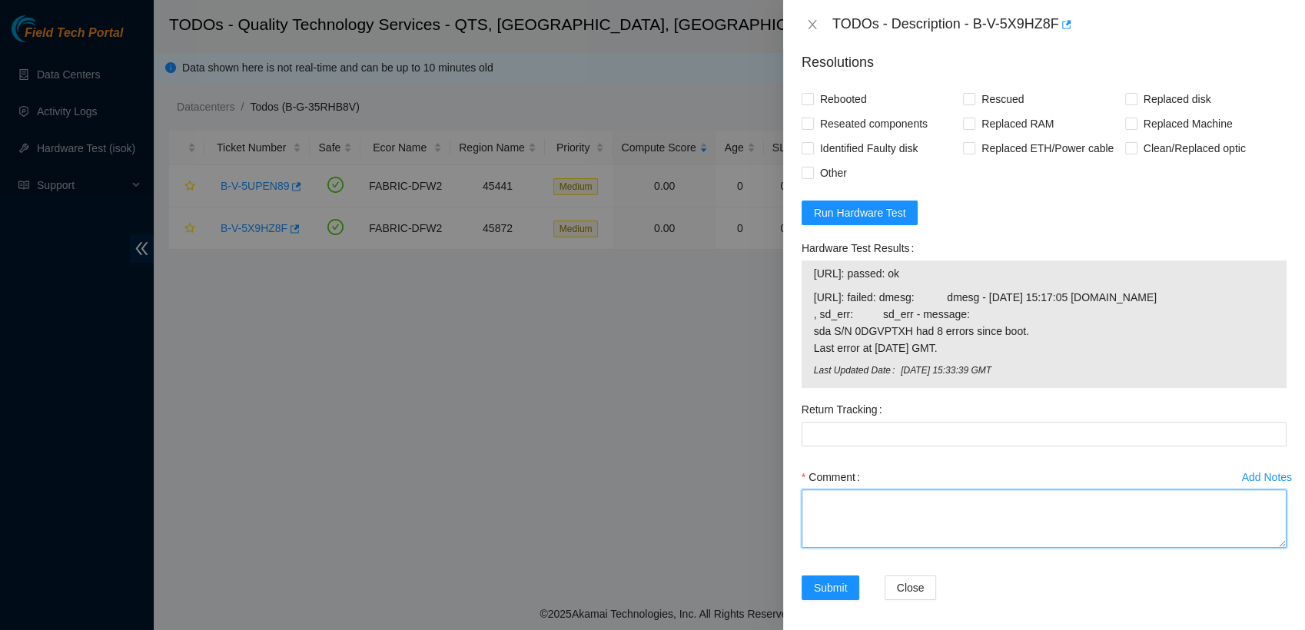
click at [958, 541] on textarea "Comment" at bounding box center [1044, 519] width 485 height 58
paste textarea "Verified machine. rescued and reconfigured IP. Isok results: 23.33.140.52: pass…"
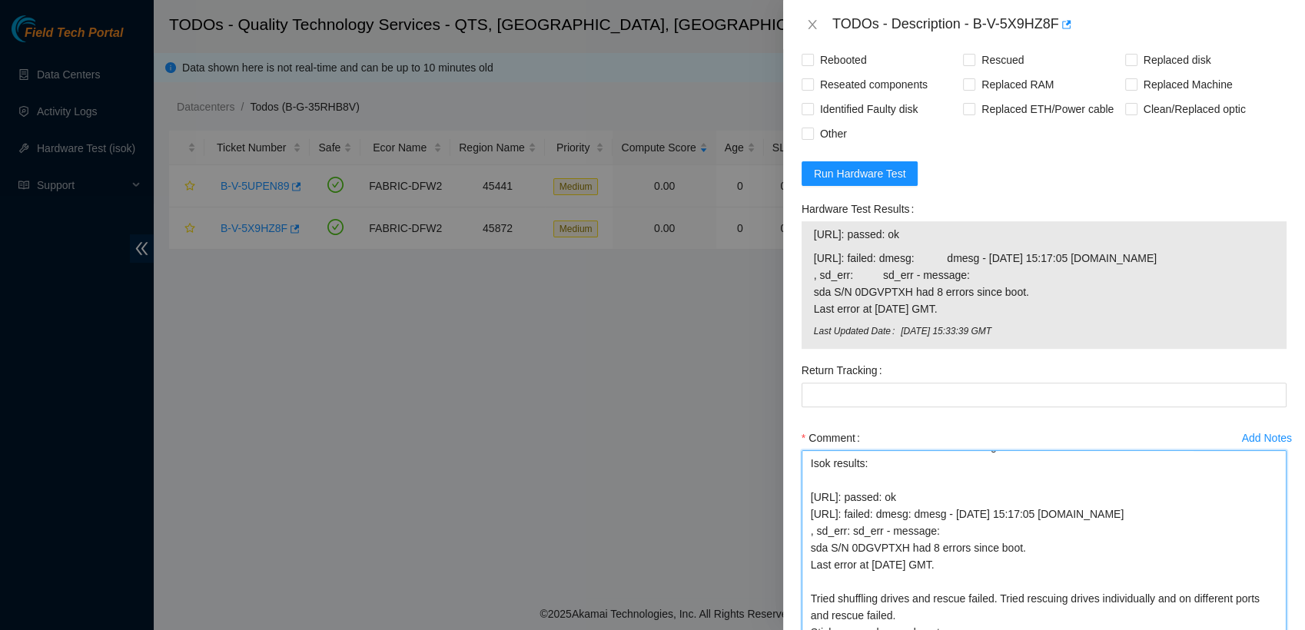
scroll to position [32, 0]
drag, startPoint x: 1268, startPoint y: 537, endPoint x: 1305, endPoint y: 673, distance: 141.0
click at [1305, 630] on html "Field Tech Portal Data Centers Activity Logs Hardware Test (isok) Support TODOs…" at bounding box center [652, 315] width 1305 height 630
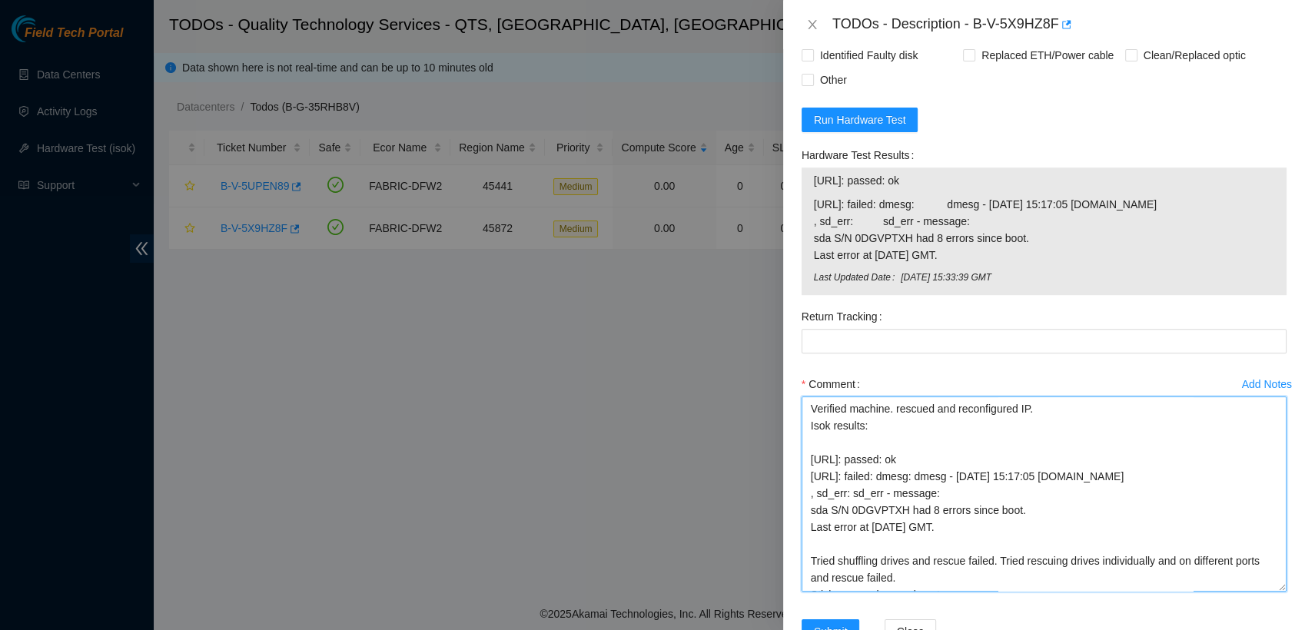
scroll to position [812, 0]
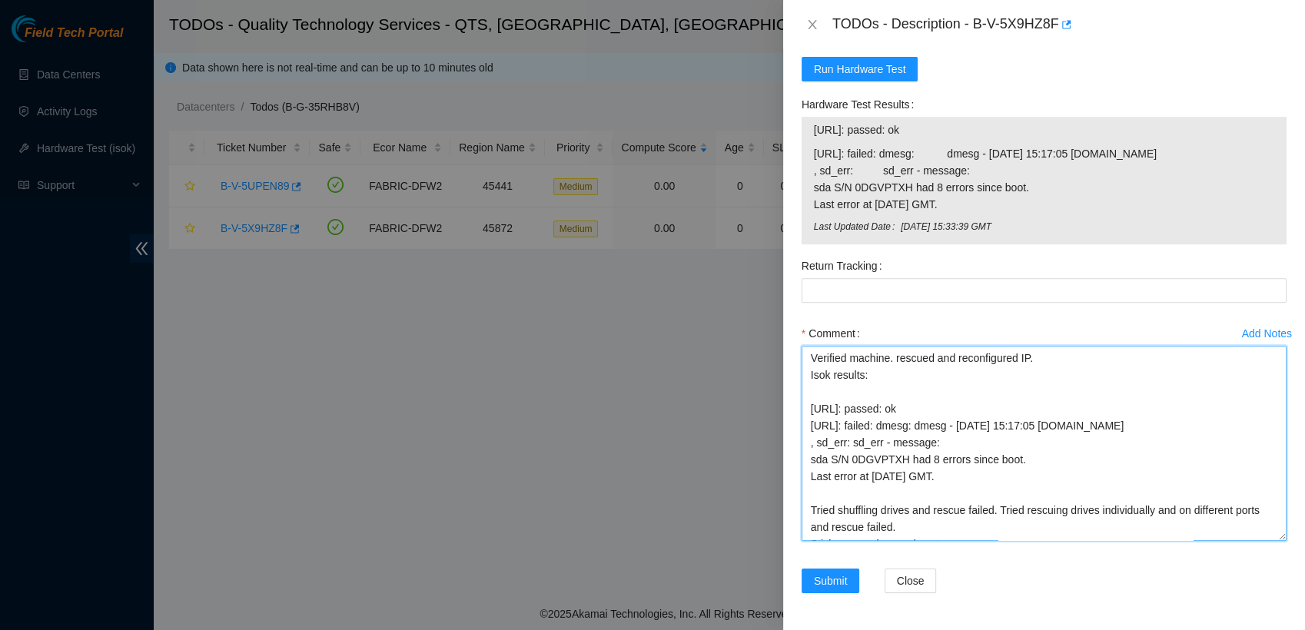
click at [1241, 534] on textarea "Verified machine. rescued and reconfigured IP. Isok results: 23.33.140.52: pass…" at bounding box center [1044, 443] width 485 height 195
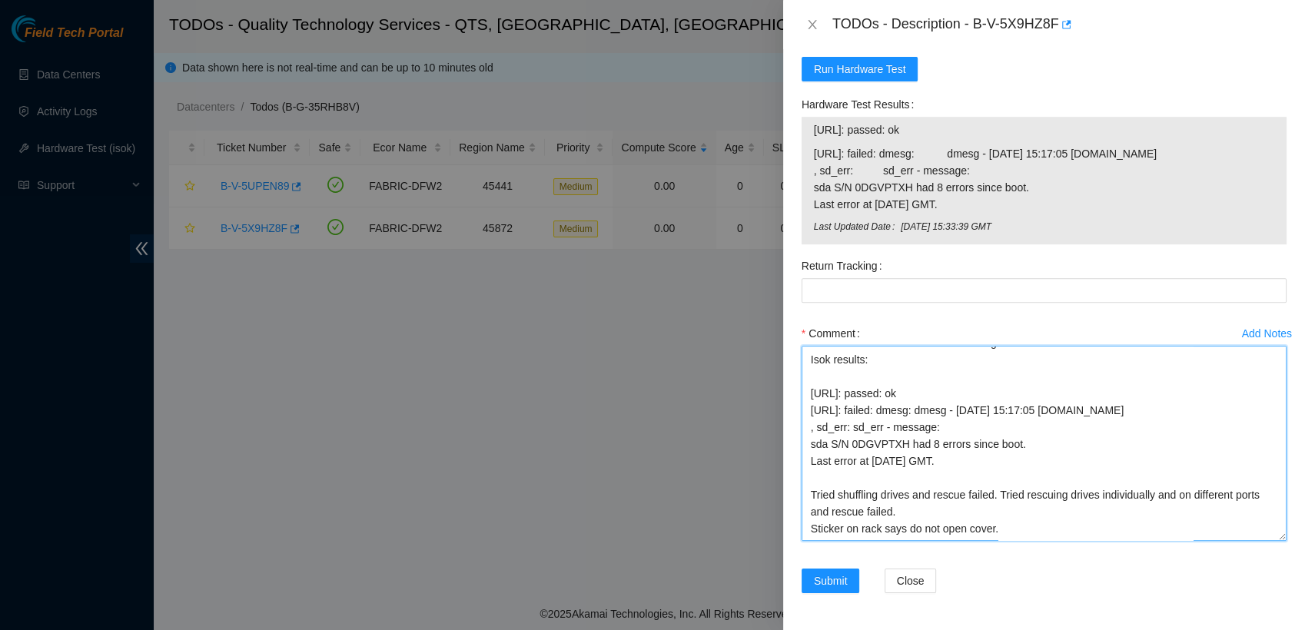
scroll to position [62, 0]
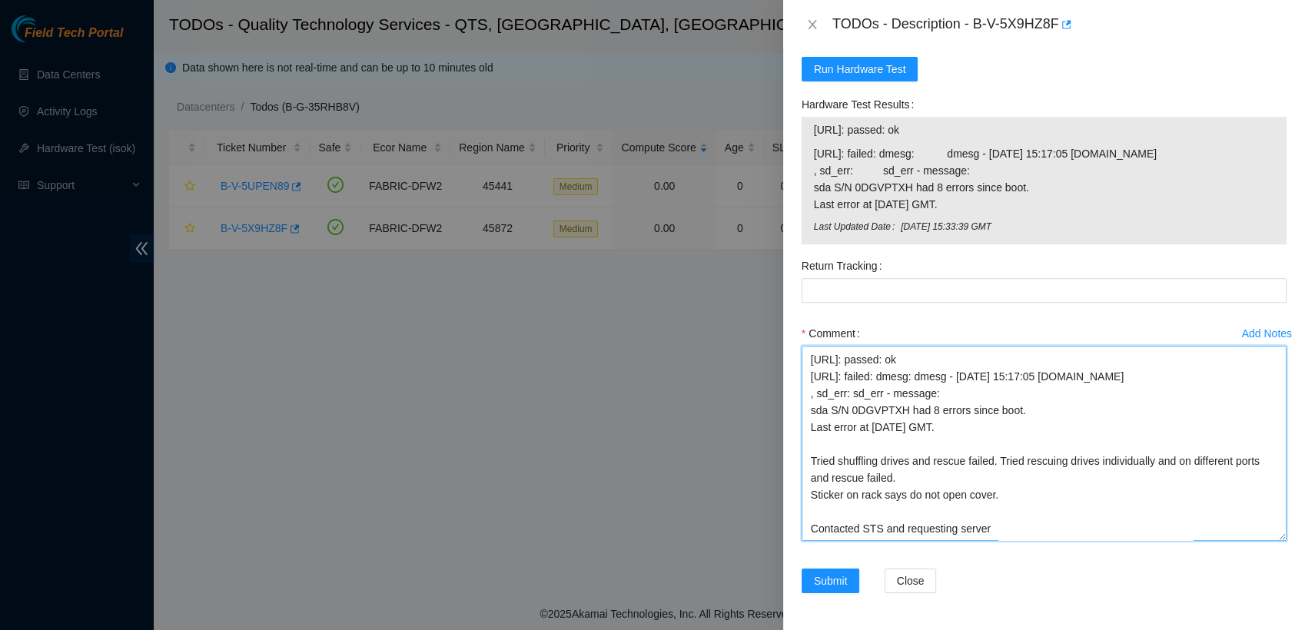
click at [1050, 529] on textarea "Verified machine. rescued and reconfigured IP. Isok results: 23.33.140.52: pass…" at bounding box center [1044, 443] width 485 height 195
type textarea "Verified machine. rescued and reconfigured IP. Isok results: 23.33.140.52: pass…"
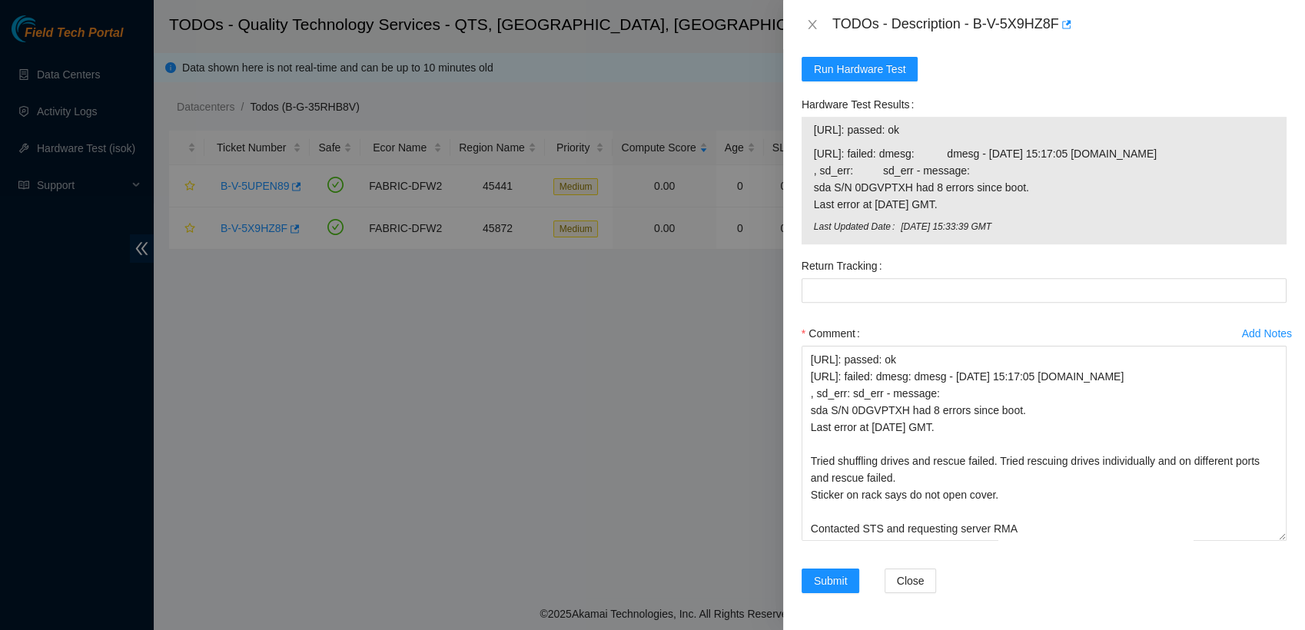
click at [823, 7] on div "TODOs - Description - B-V-5X9HZ8F" at bounding box center [1044, 24] width 522 height 49
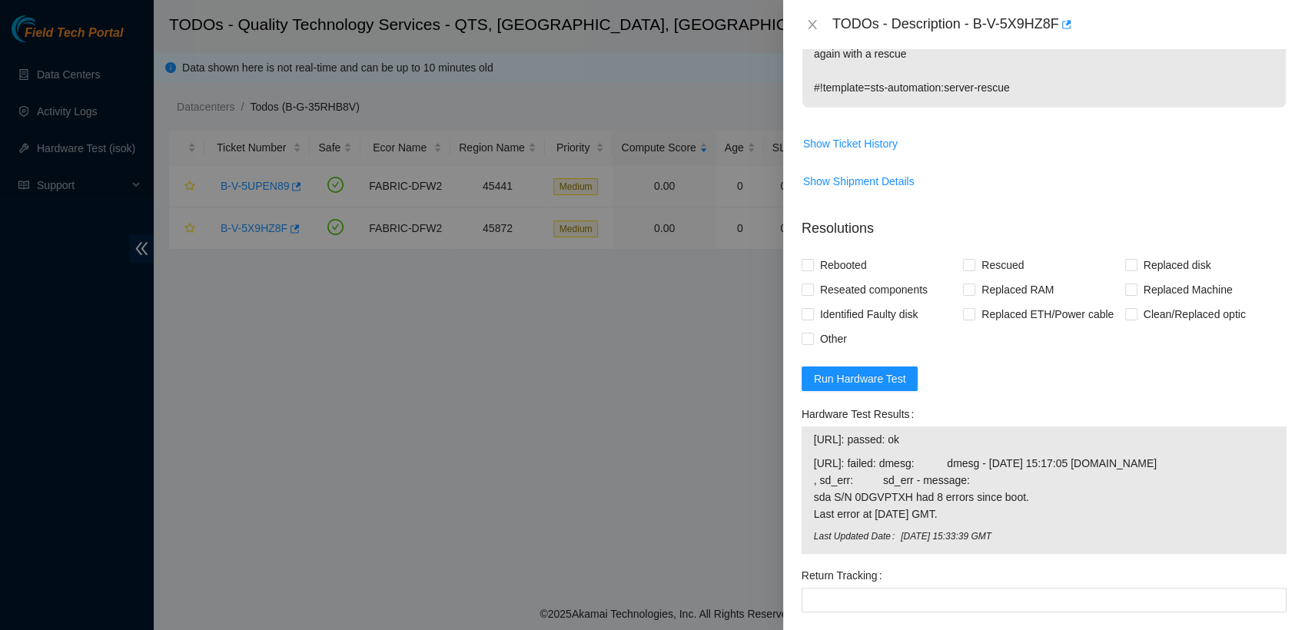
scroll to position [460, 0]
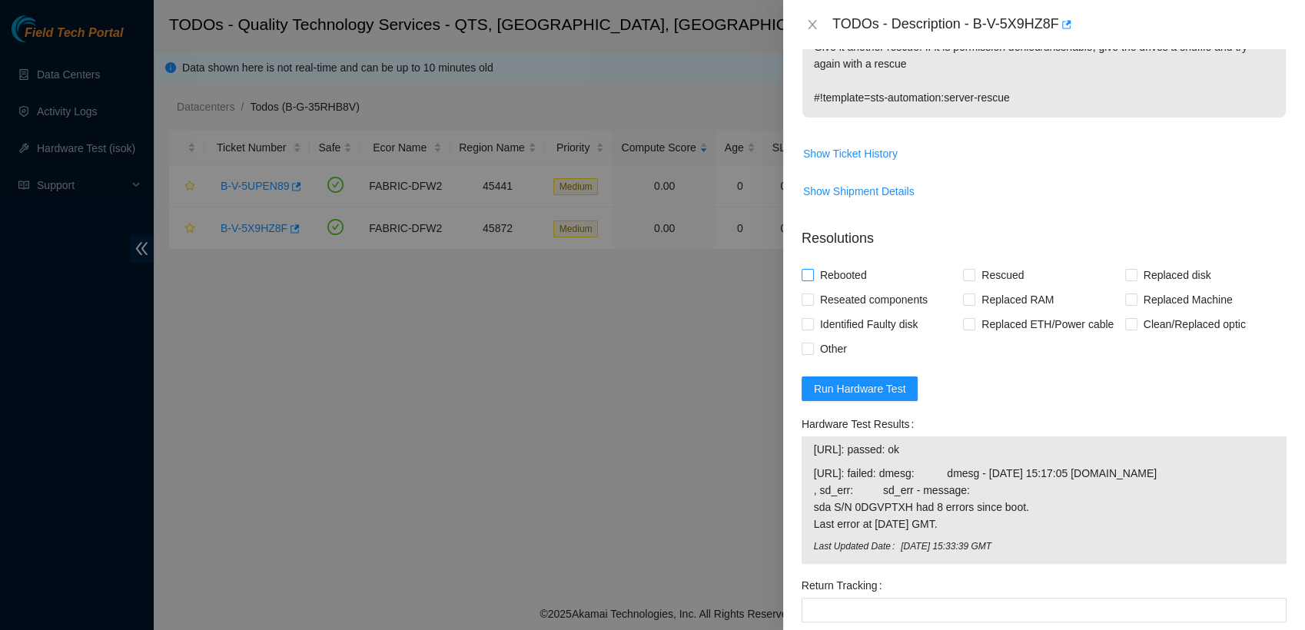
click at [811, 280] on input "Rebooted" at bounding box center [807, 274] width 11 height 11
checkbox input "true"
click at [963, 280] on input "Rescued" at bounding box center [968, 274] width 11 height 11
checkbox input "true"
click at [802, 304] on input "Reseated components" at bounding box center [807, 299] width 11 height 11
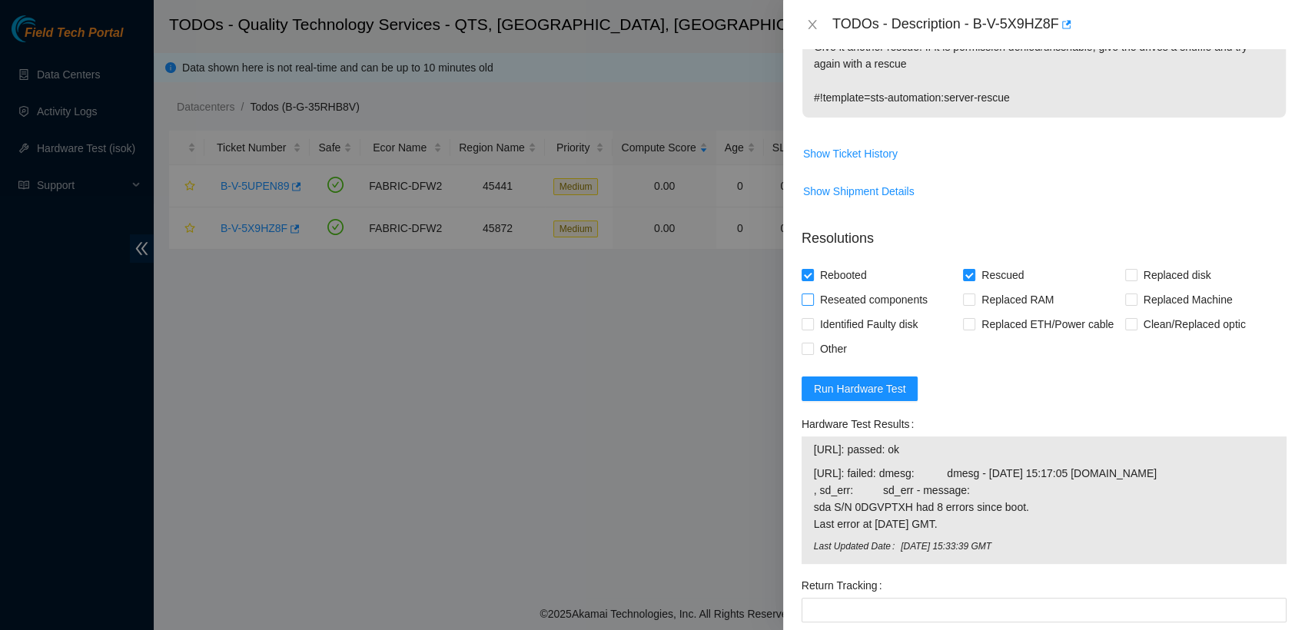
checkbox input "true"
click at [803, 354] on input "Other" at bounding box center [807, 348] width 11 height 11
checkbox input "true"
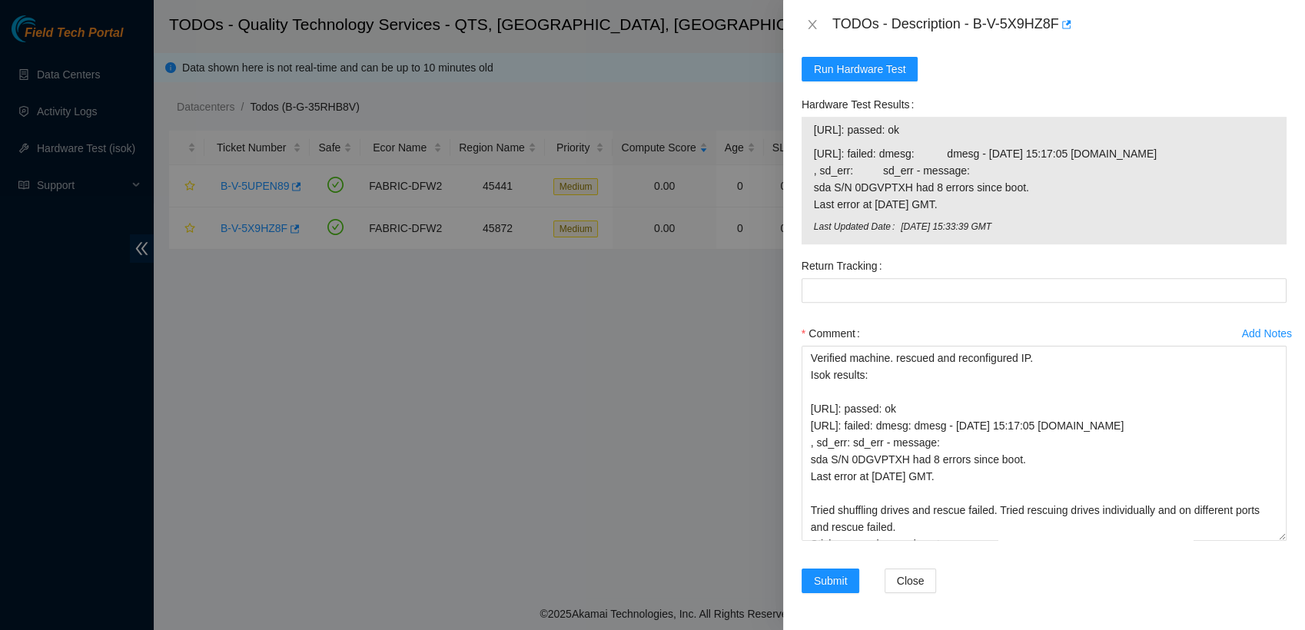
scroll to position [65, 0]
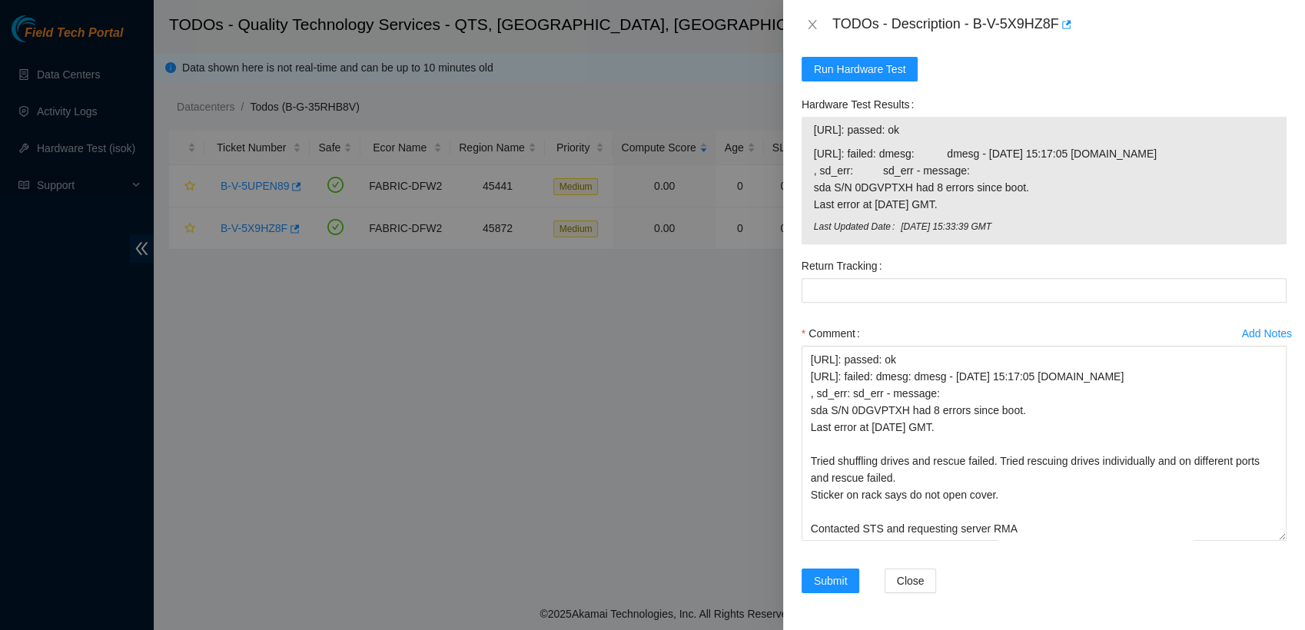
click at [932, 14] on div "TODOs - Description - B-V-5X9HZ8F" at bounding box center [1060, 24] width 454 height 25
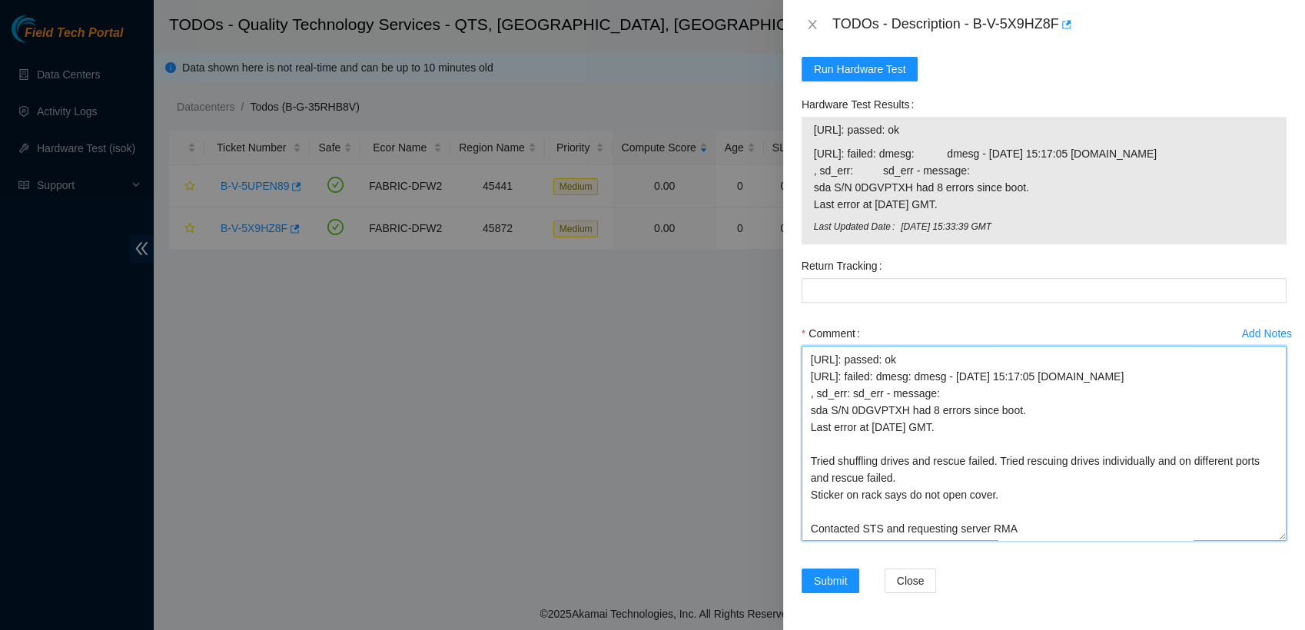
click at [905, 534] on textarea "Verified machine. rescued and reconfigured IP. Isok results: 23.33.140.52: pass…" at bounding box center [1044, 443] width 485 height 195
type textarea "Verified machine. rescued and reconfigured IP. Isok results: 23.33.140.52: pass…"
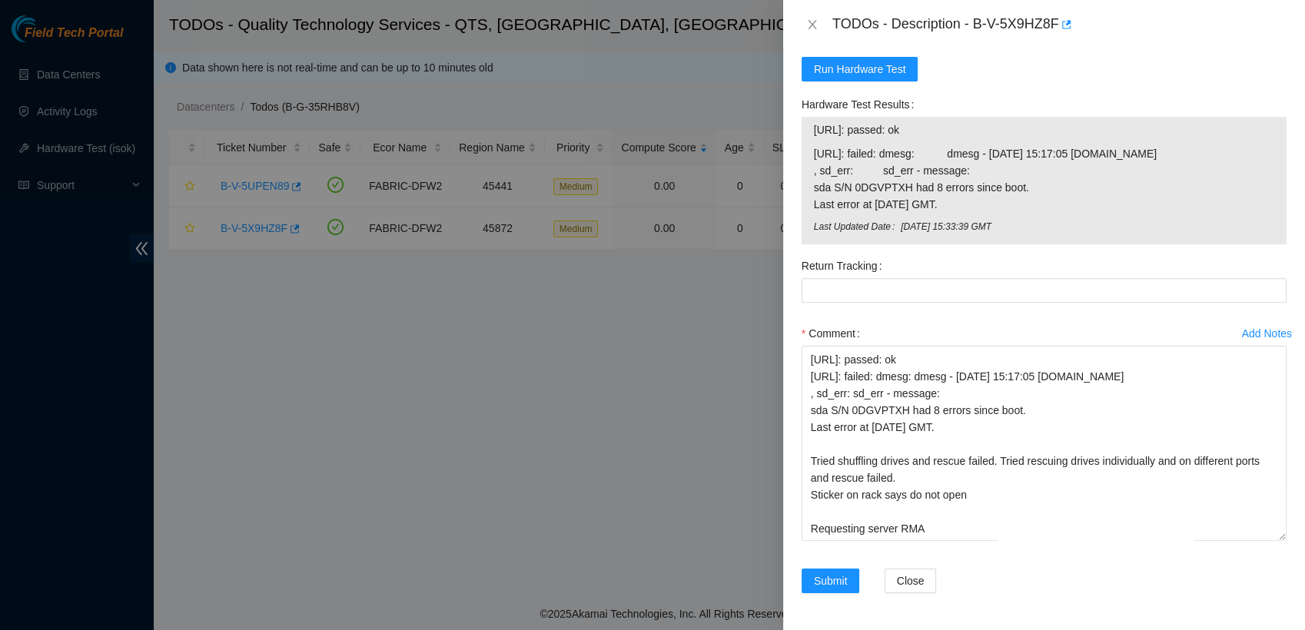
click at [941, 3] on div "TODOs - Description - B-V-5X9HZ8F" at bounding box center [1044, 24] width 522 height 49
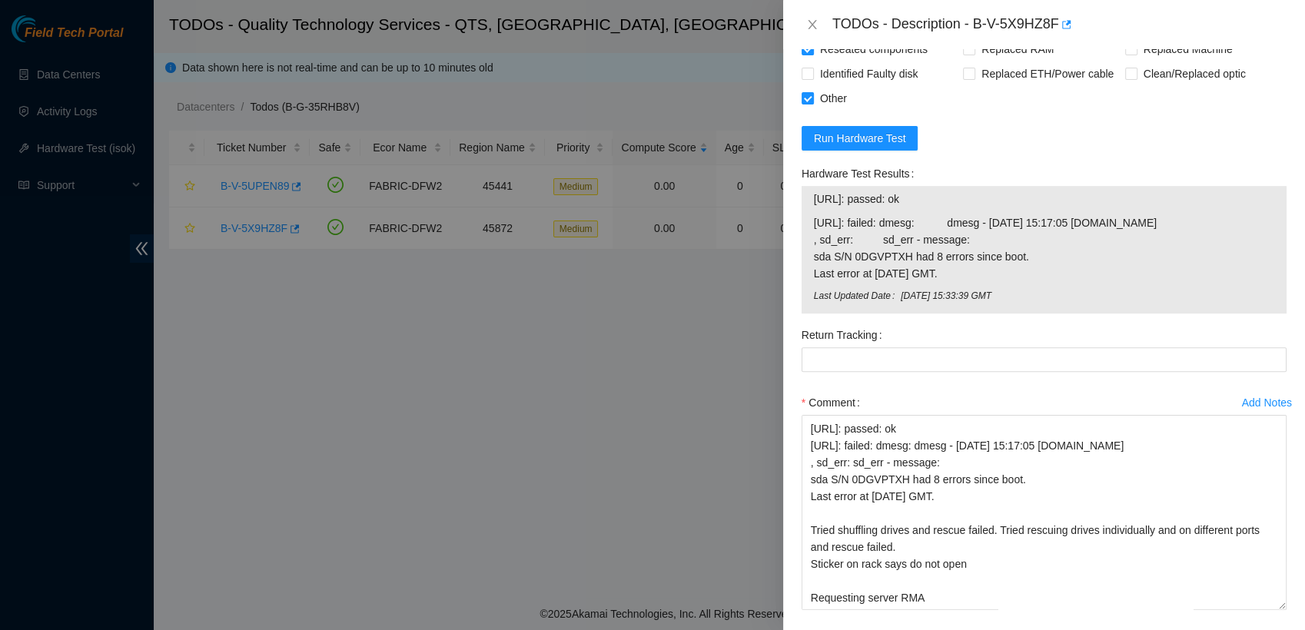
scroll to position [812, 0]
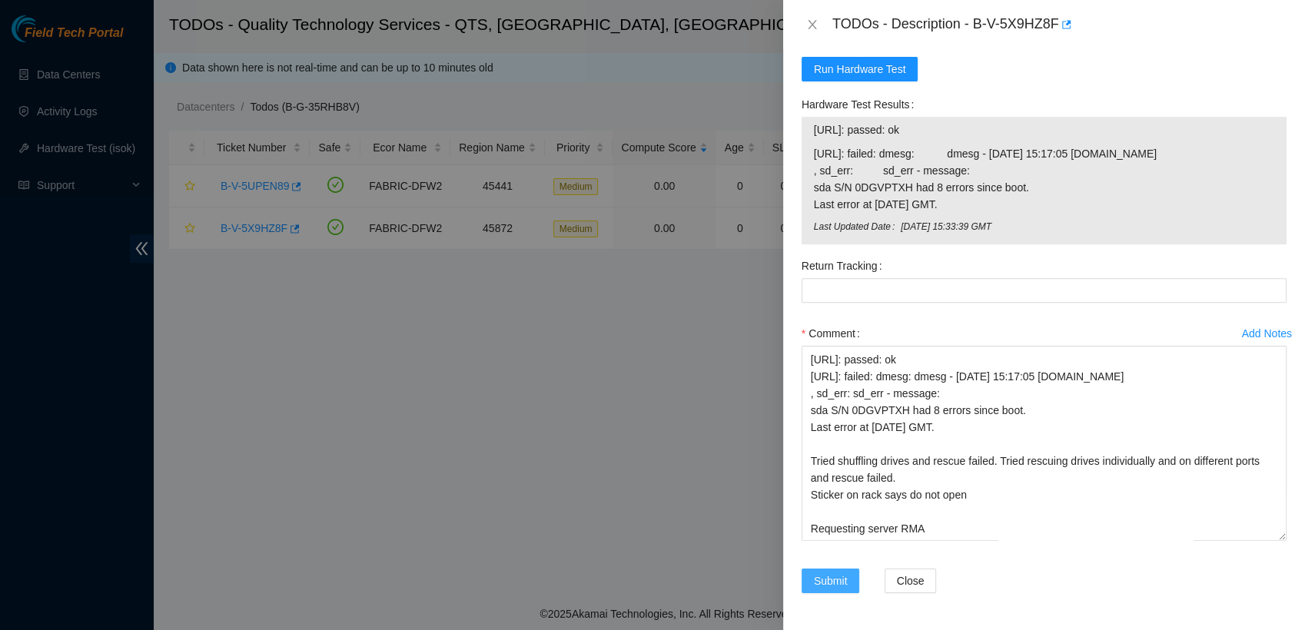
click at [824, 584] on span "Submit" at bounding box center [831, 581] width 34 height 17
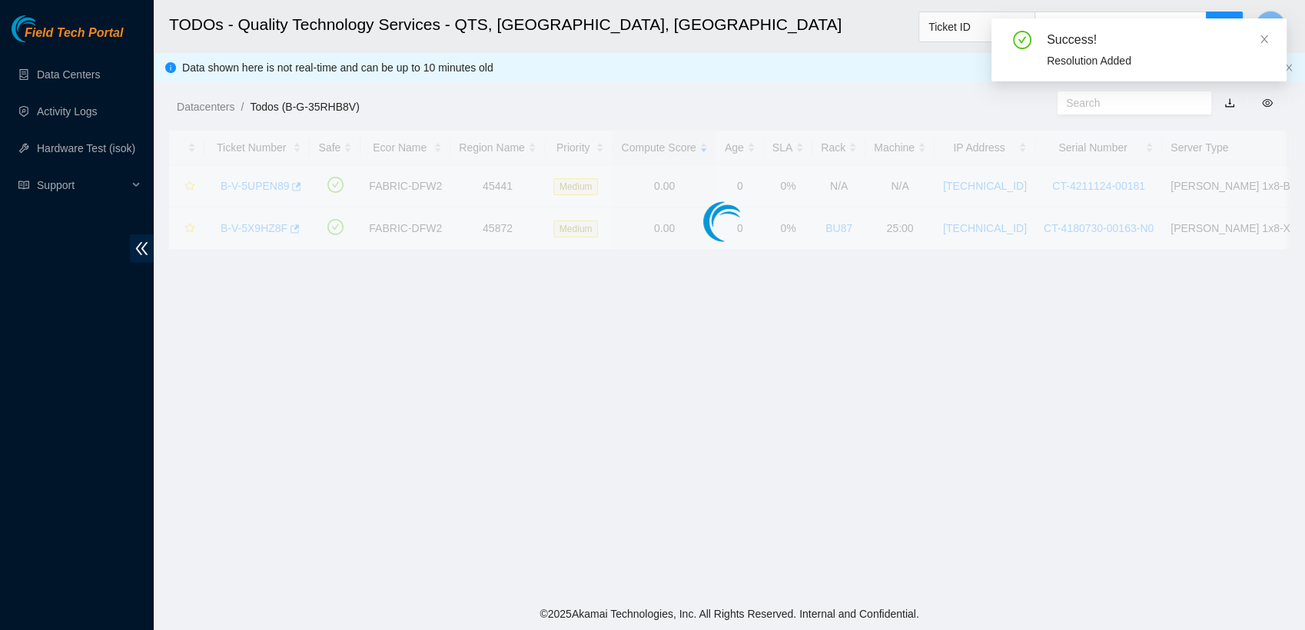
scroll to position [403, 0]
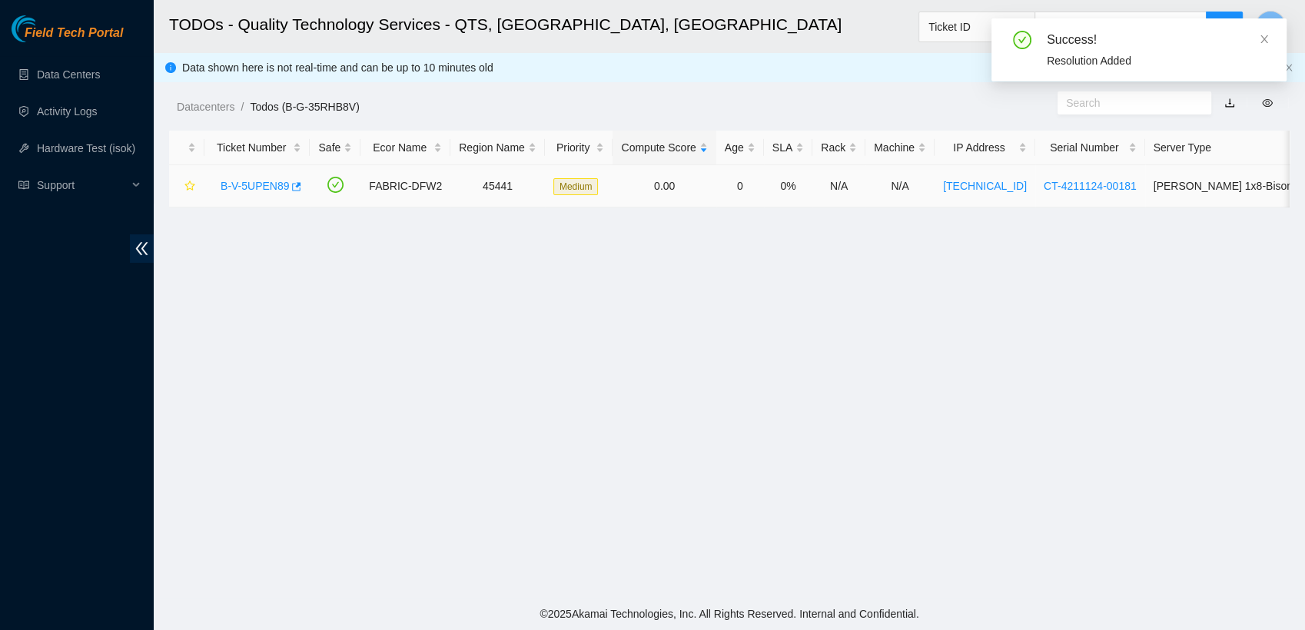
click at [268, 190] on link "B-V-5UPEN89" at bounding box center [255, 186] width 68 height 12
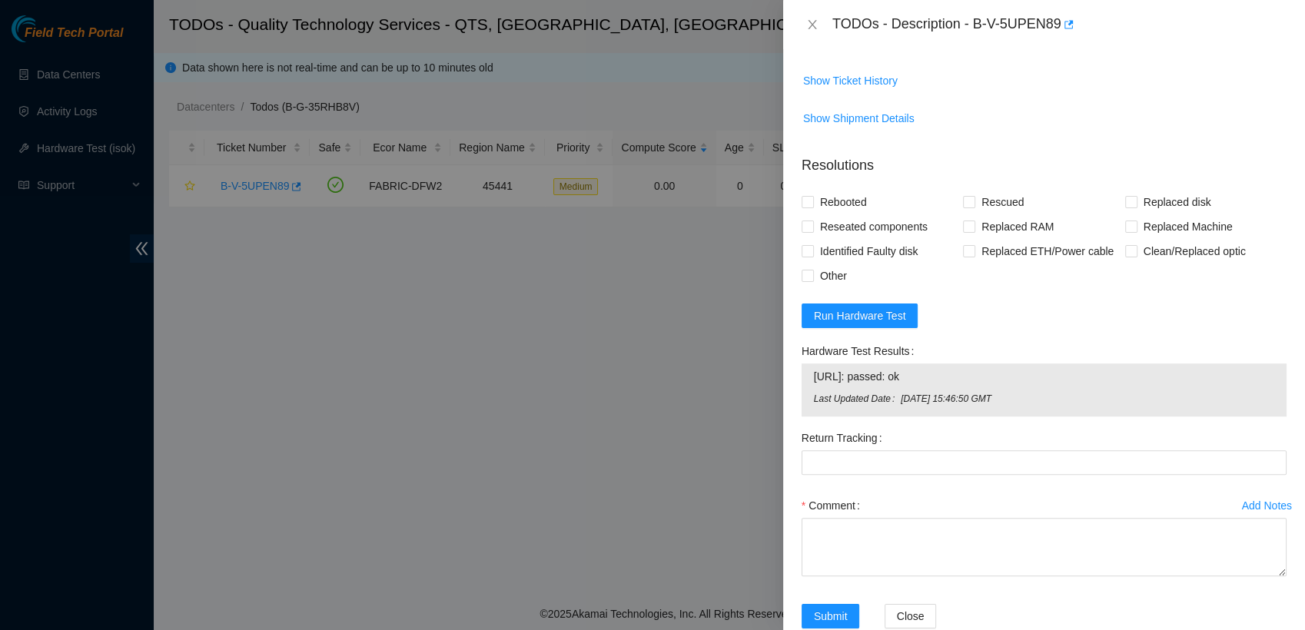
scroll to position [868, 0]
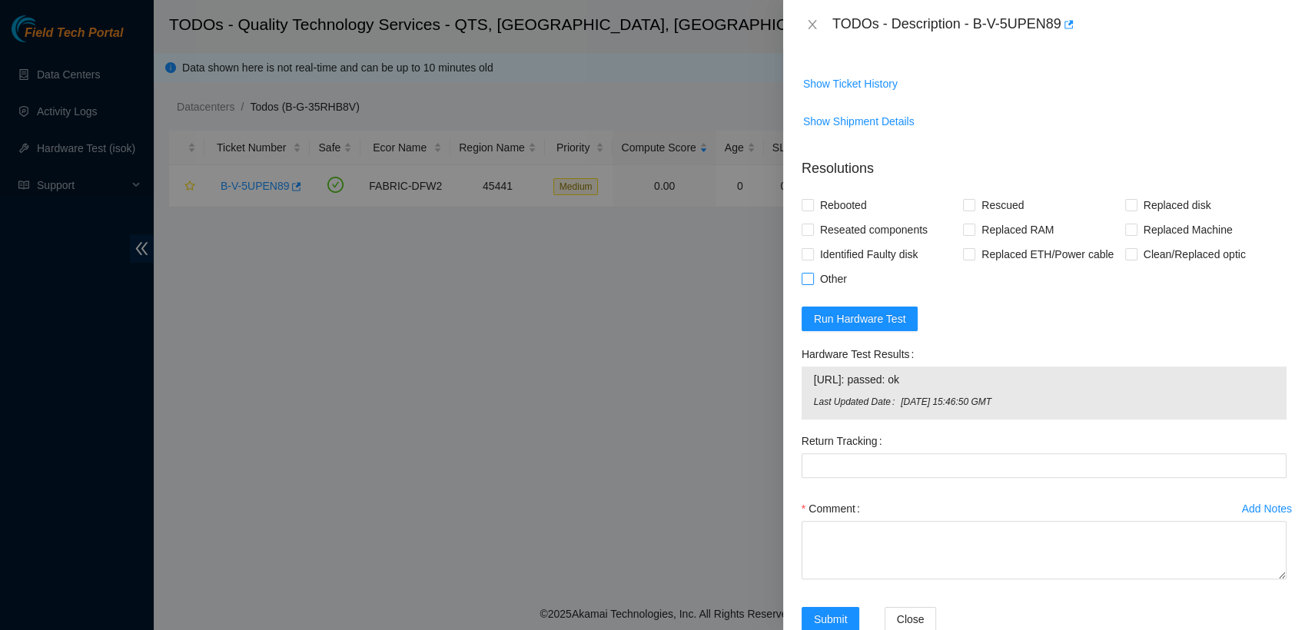
click at [803, 273] on span at bounding box center [808, 279] width 12 height 12
click at [803, 273] on input "Other" at bounding box center [807, 278] width 11 height 11
checkbox input "true"
click at [874, 521] on textarea "Comment" at bounding box center [1044, 550] width 485 height 58
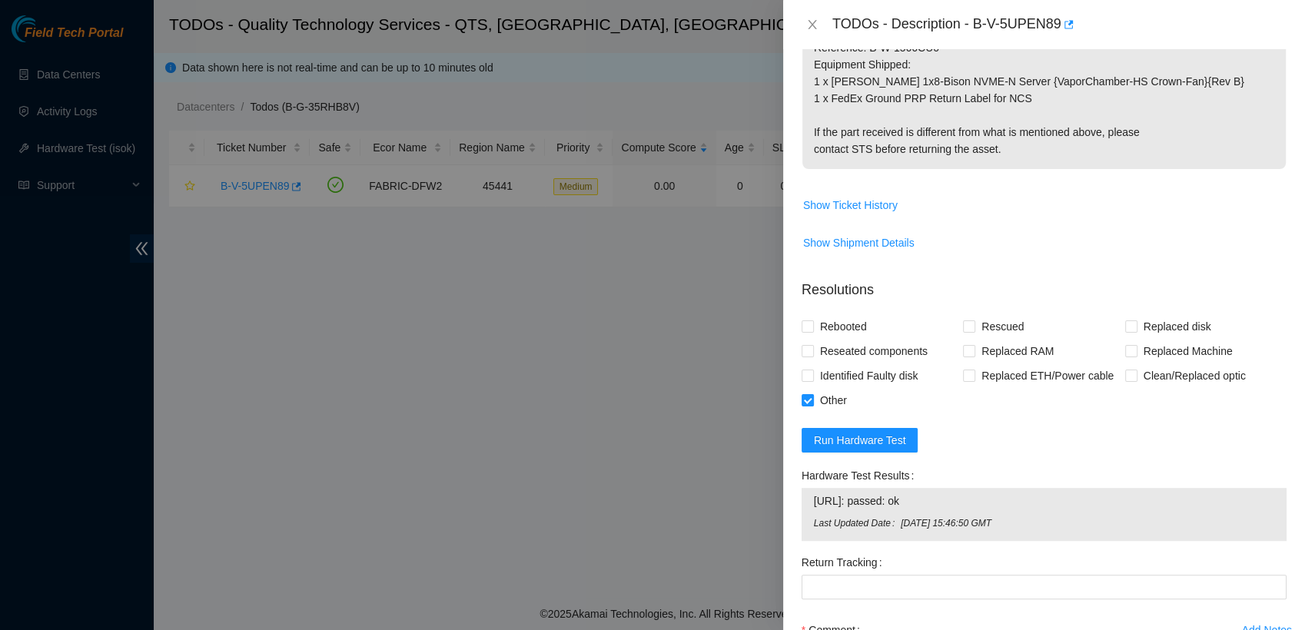
scroll to position [871, 0]
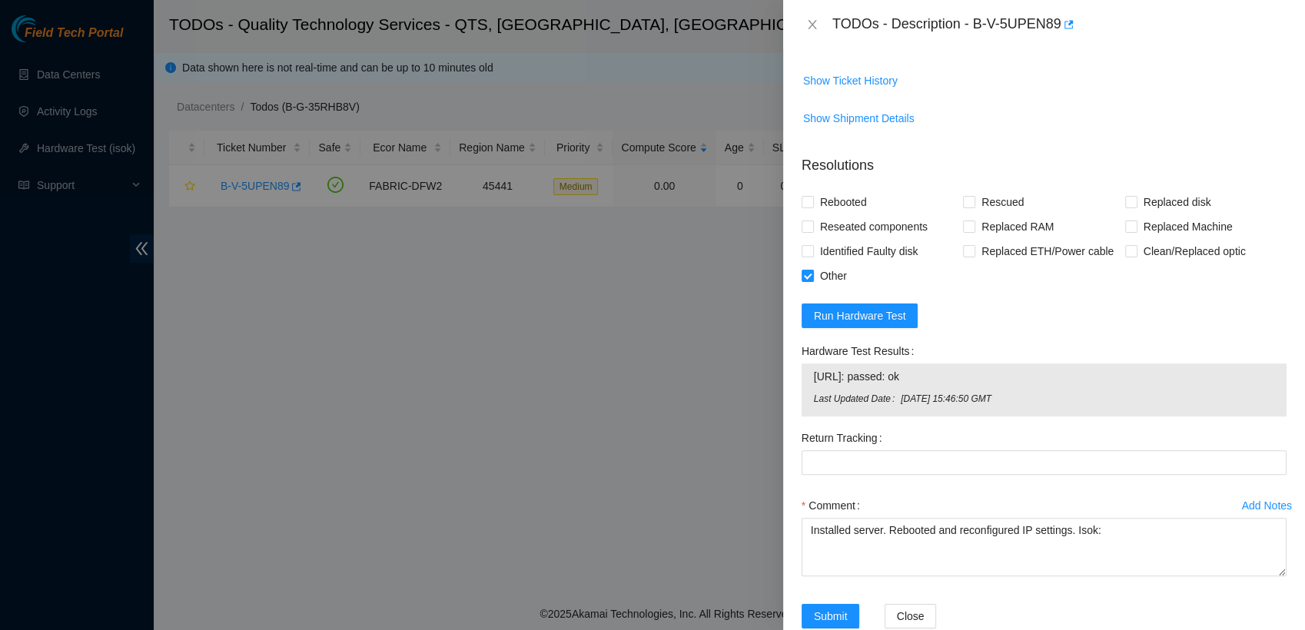
drag, startPoint x: 948, startPoint y: 340, endPoint x: 796, endPoint y: 347, distance: 152.4
click at [796, 347] on div "Hardware Test Results 23.215.49.199: passed: ok Last Updated Date Fri, 03 Oct 2…" at bounding box center [1044, 382] width 497 height 87
copy tbody "23.215.49.199: passed: ok"
click at [1116, 518] on textarea "Installed server. Rebooted and reconfigured IP settings. Isok:" at bounding box center [1044, 547] width 485 height 58
paste textarea "23.215.49.199: passed: ok"
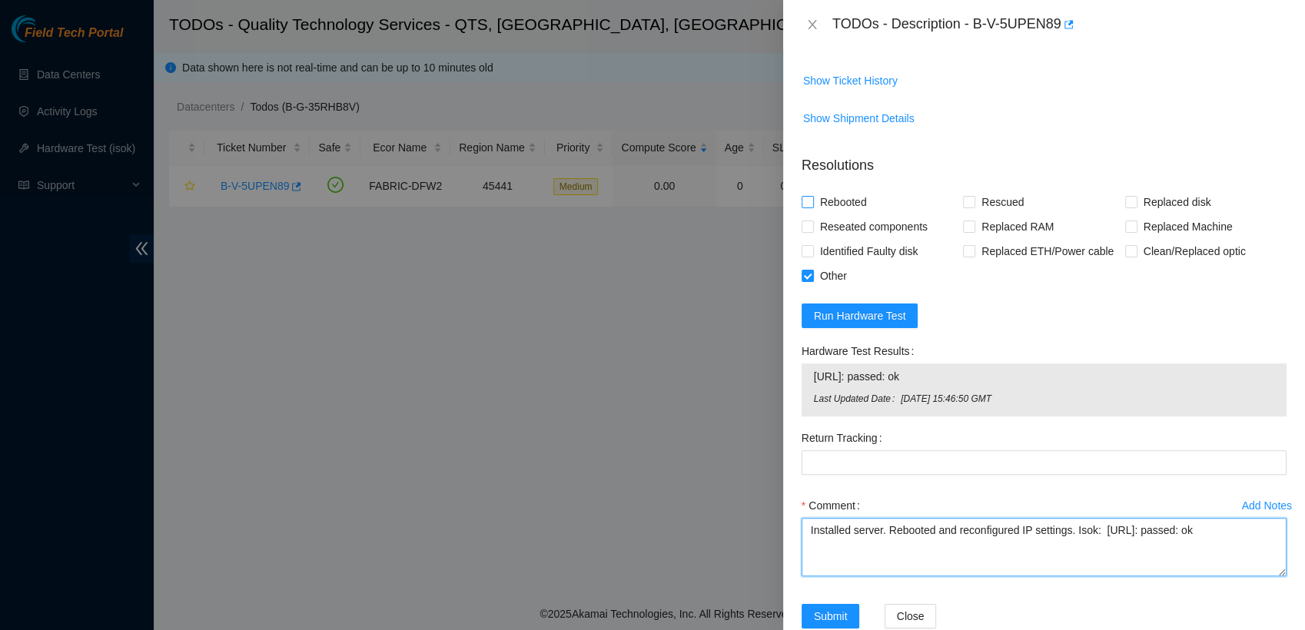
type textarea "Installed server. Rebooted and reconfigured IP settings. Isok: 23.215.49.199: p…"
click at [806, 196] on input "Rebooted" at bounding box center [807, 201] width 11 height 11
checkbox input "true"
click at [836, 608] on span "Submit" at bounding box center [831, 616] width 34 height 17
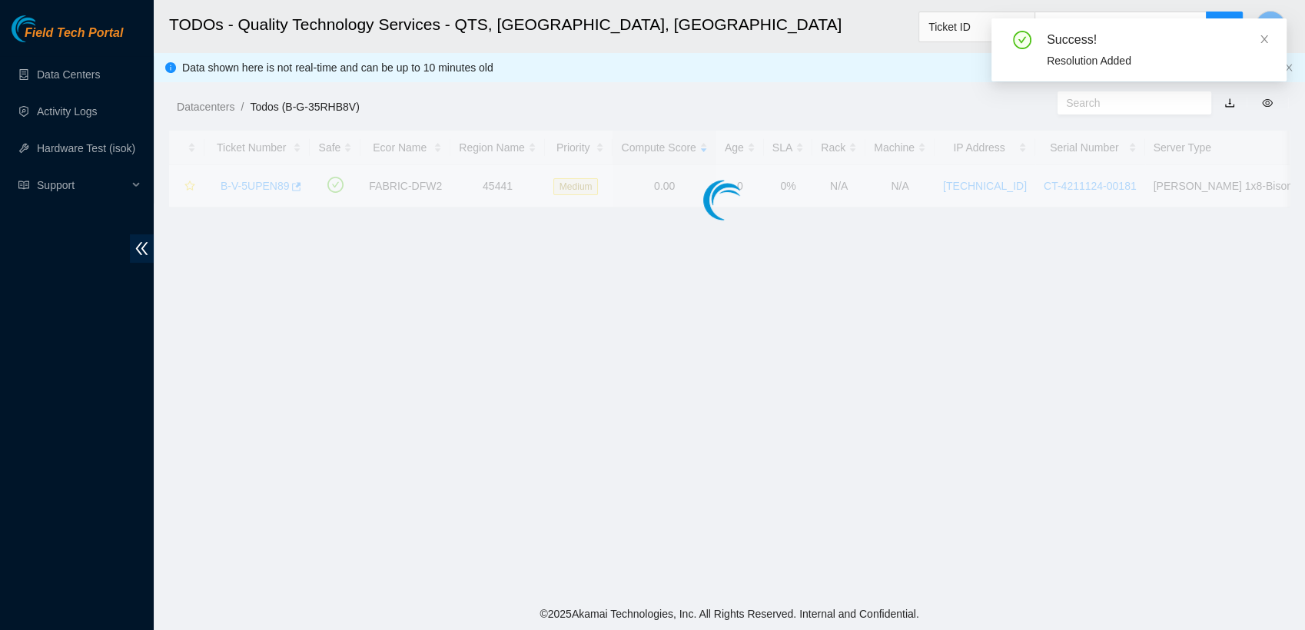
scroll to position [363, 0]
